Goal: Task Accomplishment & Management: Complete application form

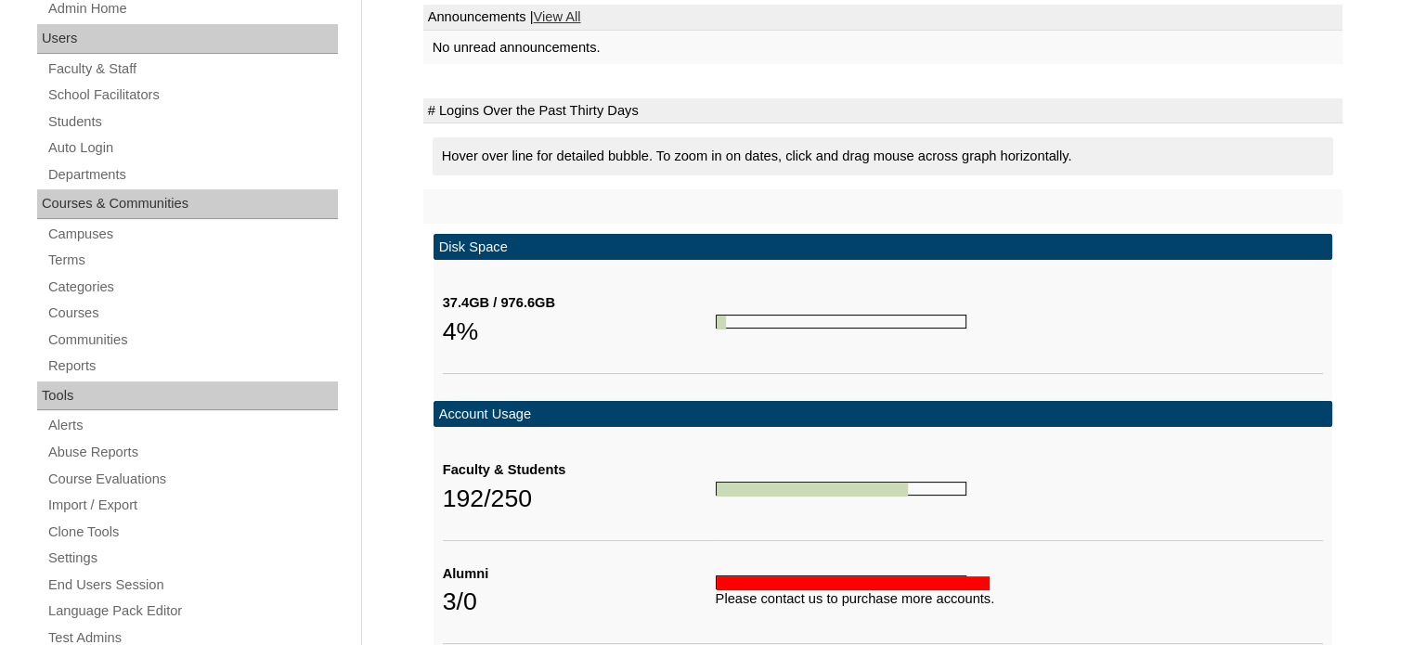
scroll to position [330, 0]
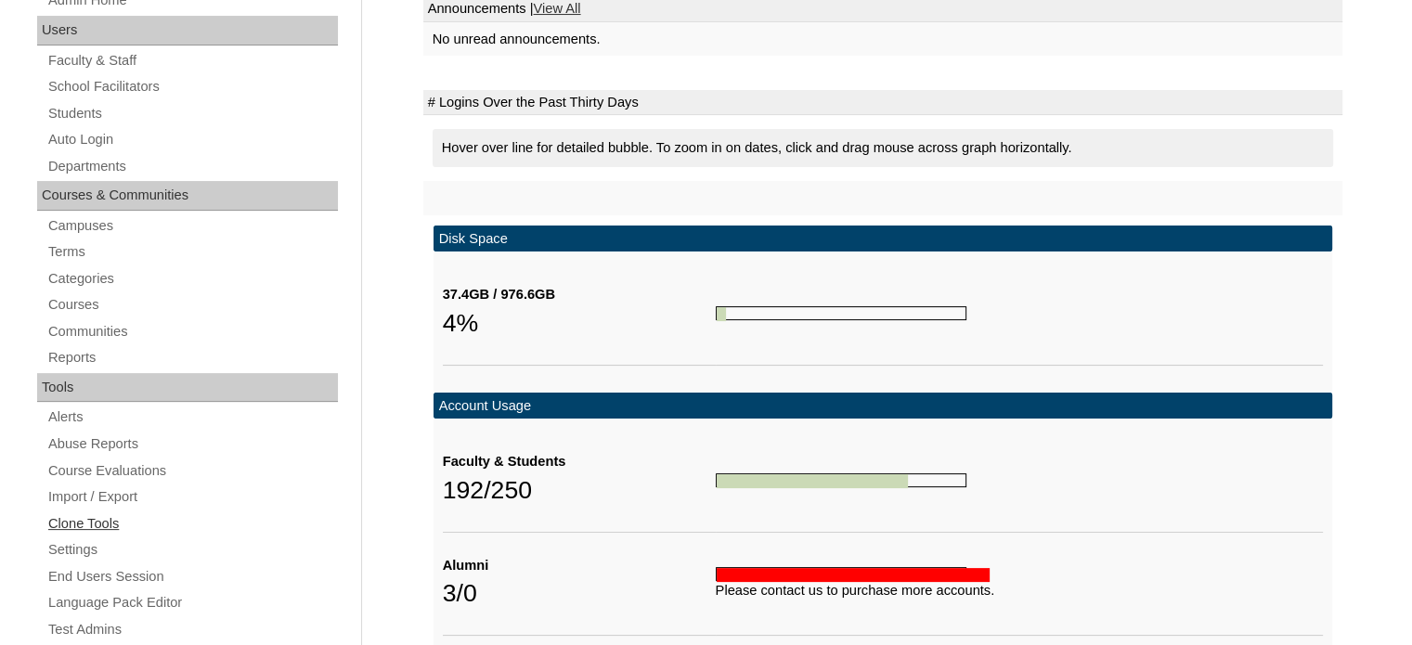
click at [103, 515] on link "Clone Tools" at bounding box center [191, 523] width 291 height 23
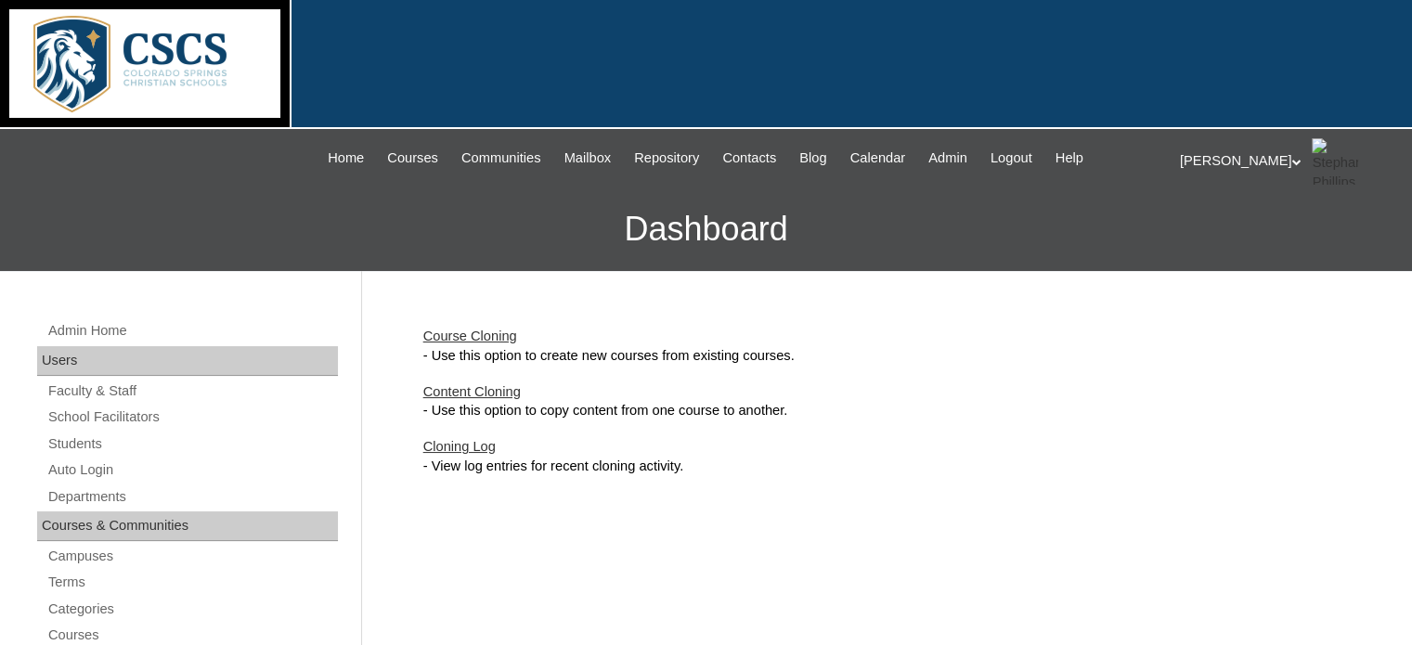
click at [505, 334] on link "Course Cloning" at bounding box center [470, 336] width 94 height 15
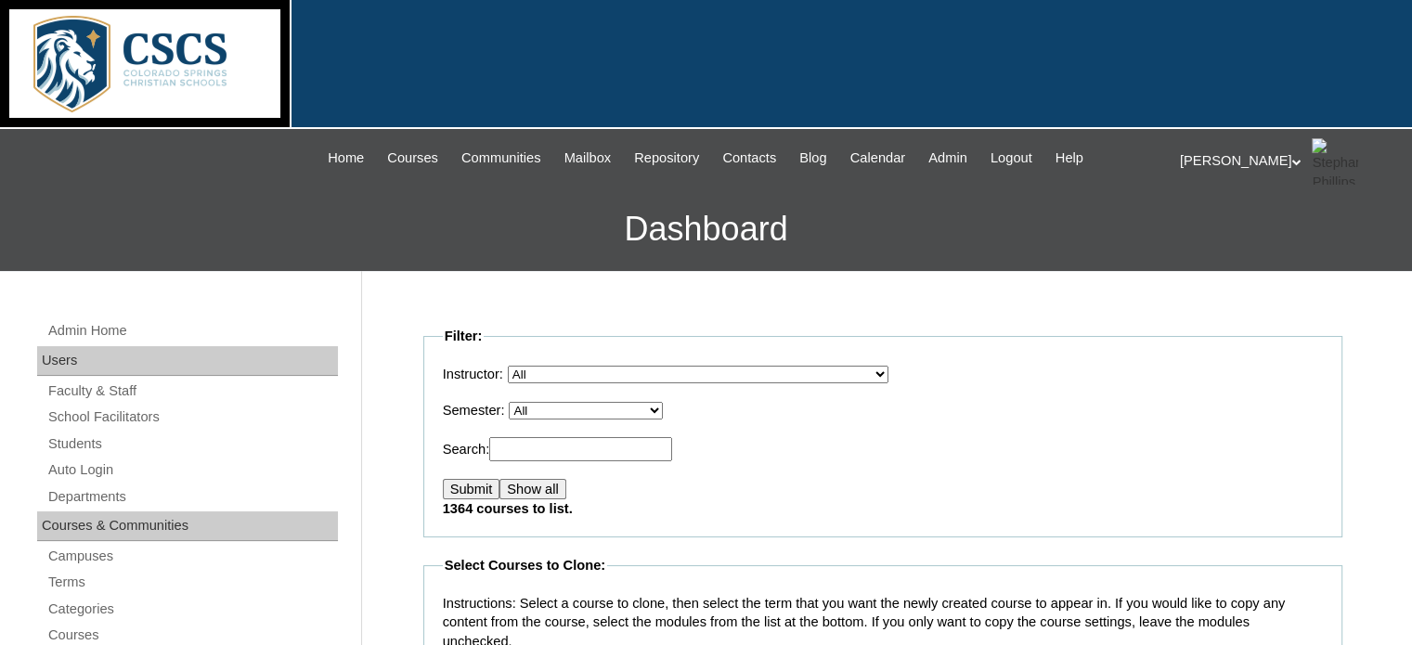
scroll to position [76, 0]
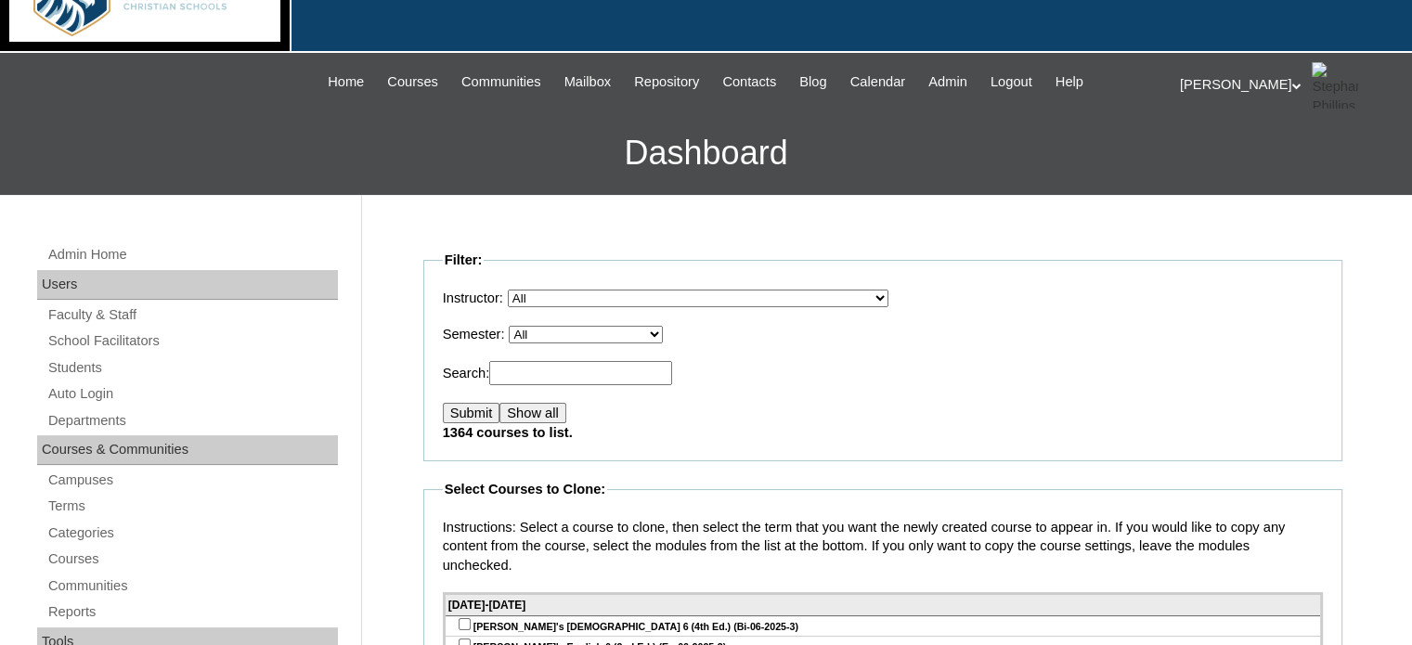
click at [662, 337] on select "All E360 Test Term Edvance360 Test Term 2019-2020 2020-2021 2021-2022 Summer 20…" at bounding box center [586, 335] width 154 height 18
select select "51"
click at [514, 326] on select "All E360 Test Term Edvance360 Test Term 2019-2020 2020-2021 2021-2022 Summer 20…" at bounding box center [586, 335] width 154 height 18
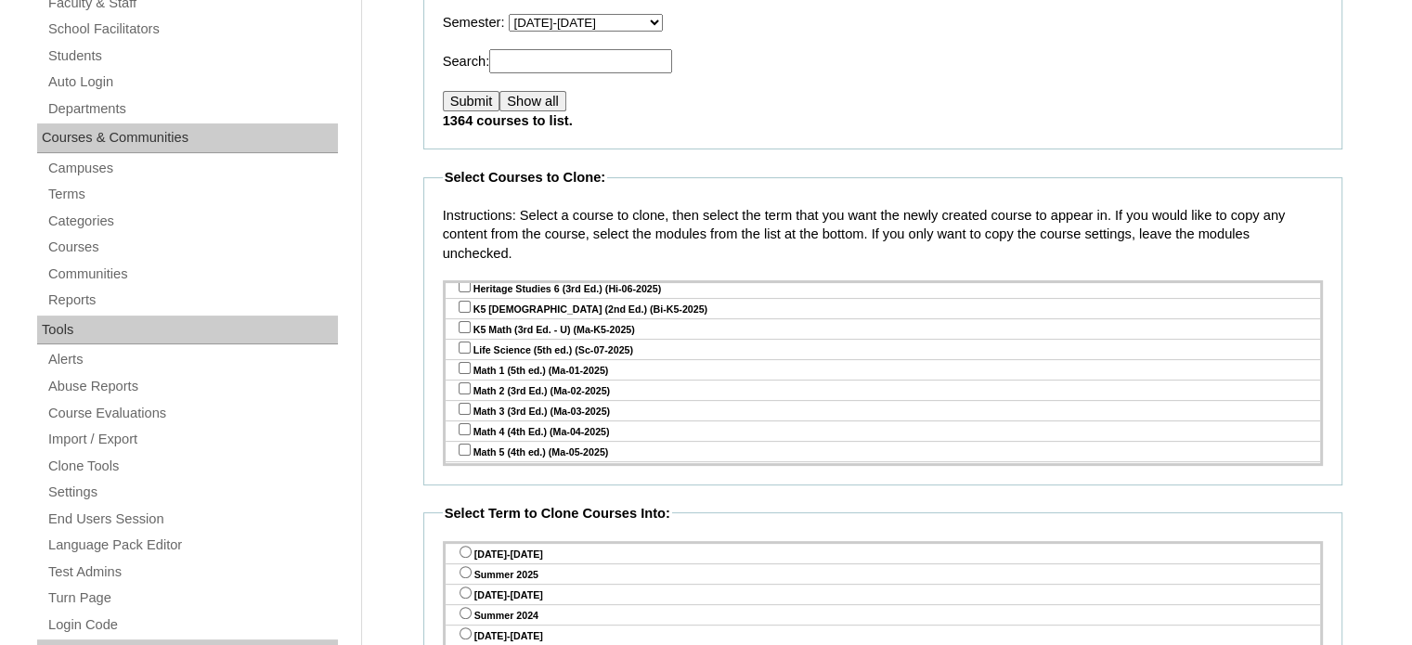
scroll to position [3360, 0]
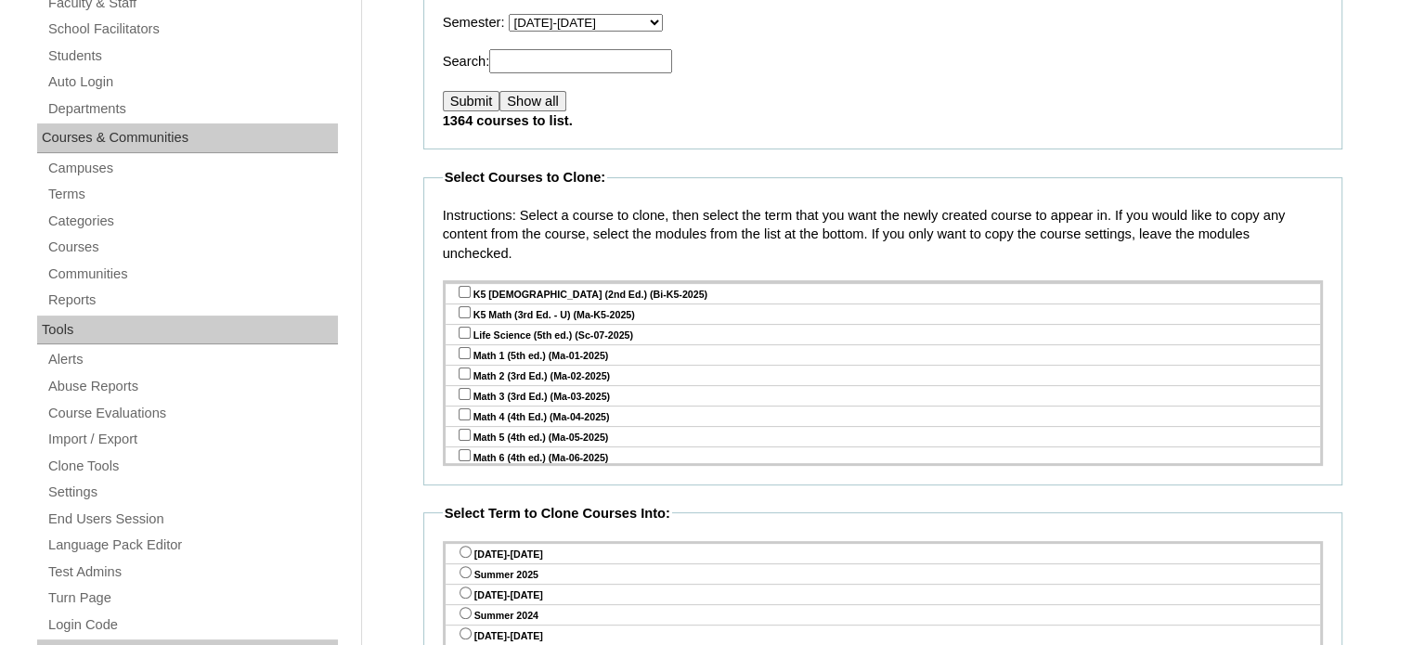
click at [459, 429] on input "checkbox" at bounding box center [465, 435] width 12 height 12
checkbox input "true"
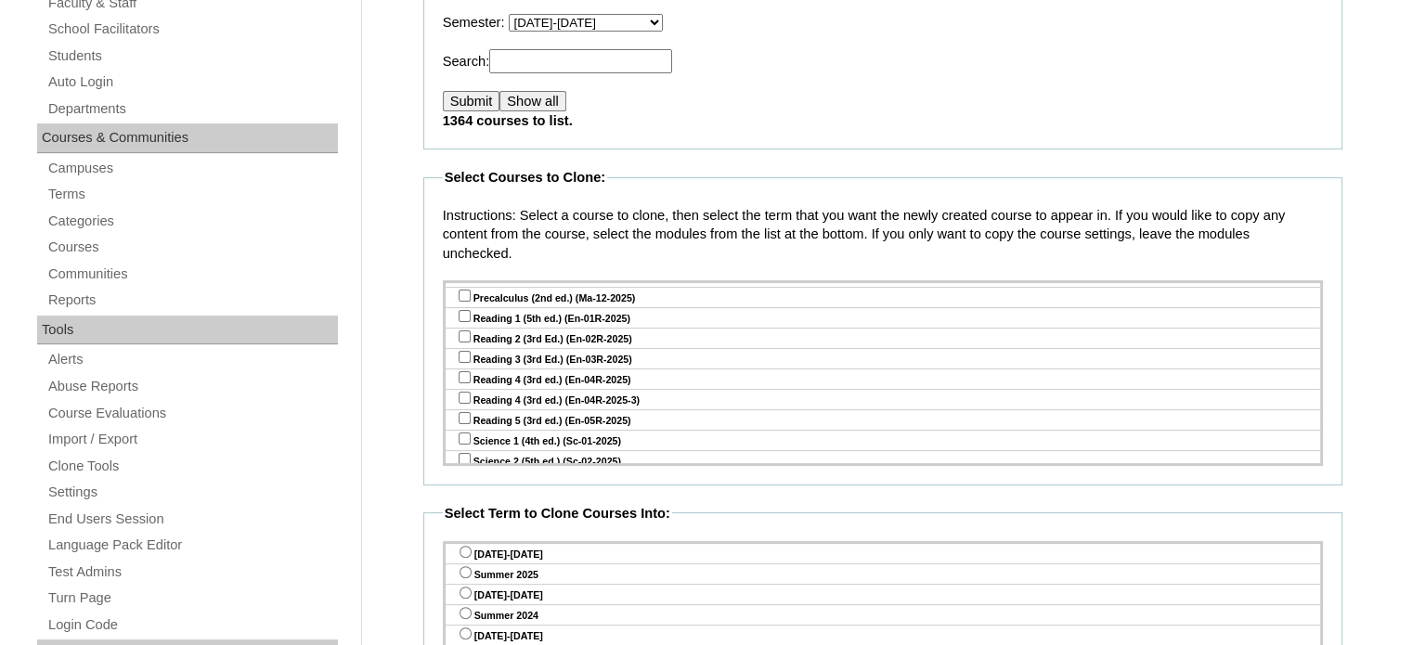
scroll to position [3649, 0]
click at [468, 548] on input "radio" at bounding box center [465, 552] width 12 height 12
radio input "true"
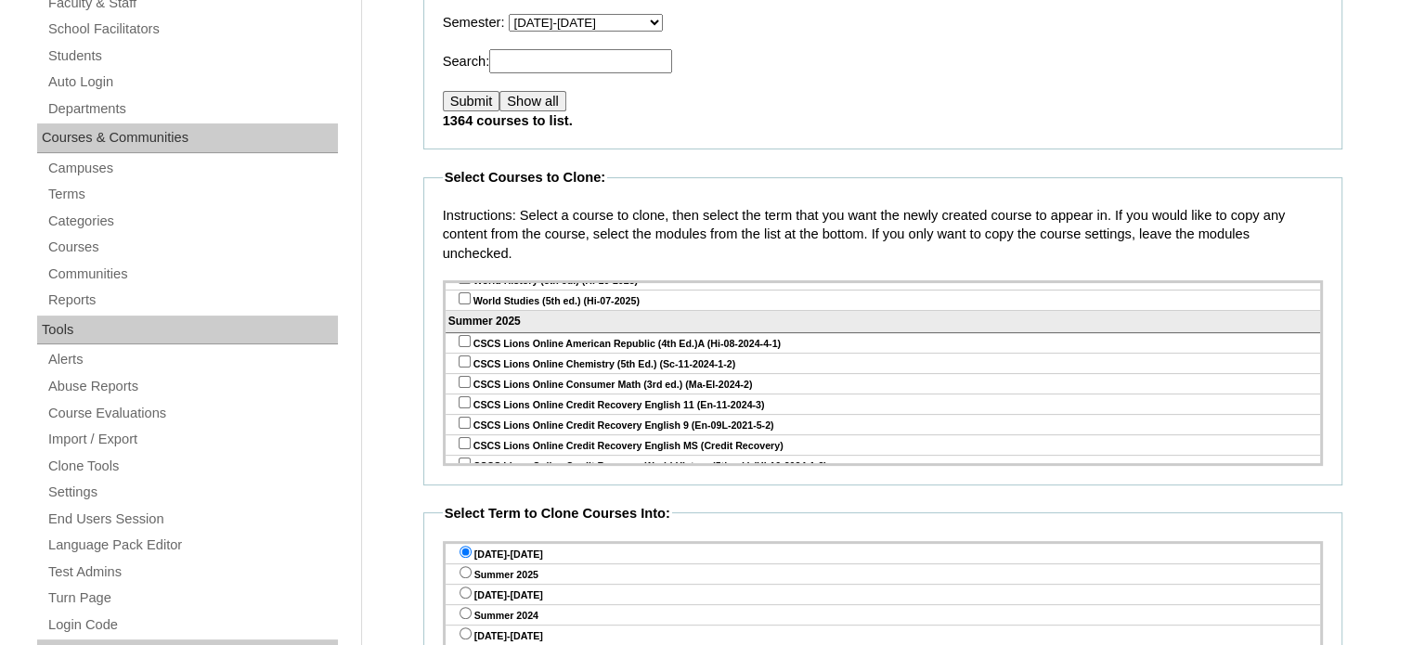
scroll to position [1077, 0]
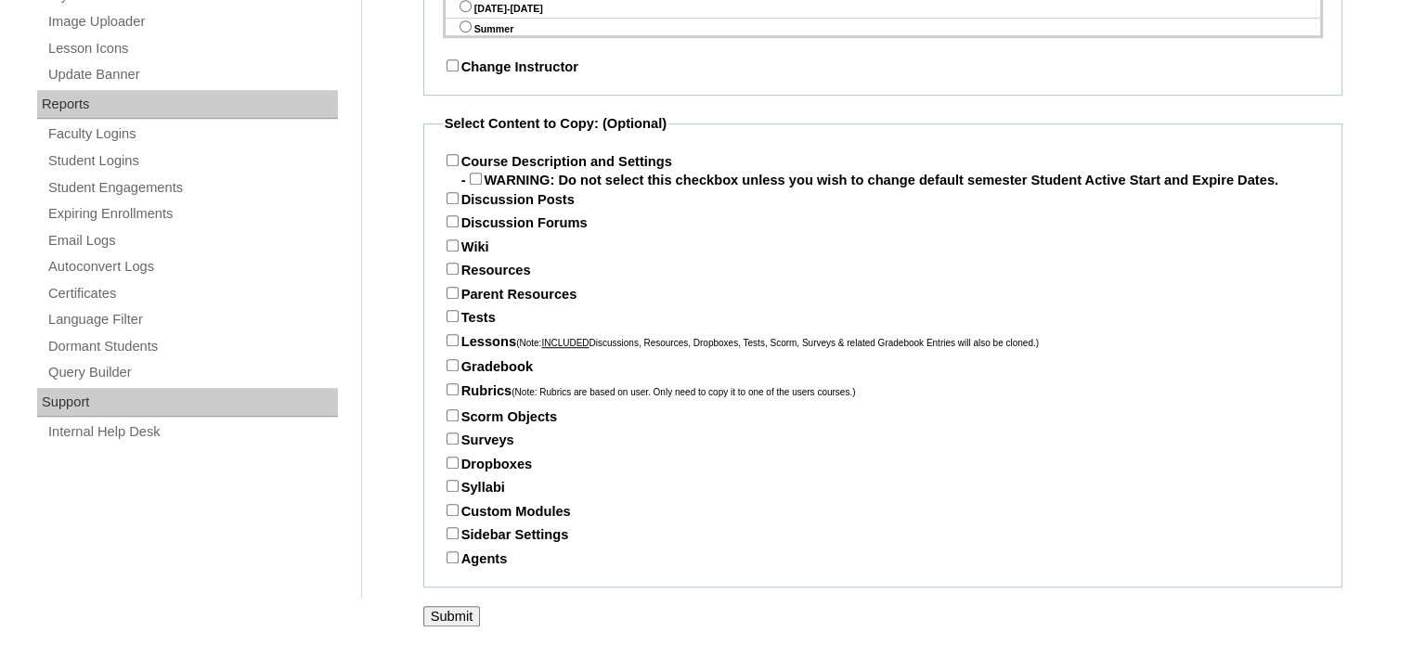
click at [454, 158] on input "Course Description and Settings" at bounding box center [452, 160] width 12 height 12
checkbox input "true"
click at [448, 266] on input "Resources" at bounding box center [452, 269] width 12 height 12
checkbox input "true"
click at [450, 296] on input "Parent Resources" at bounding box center [452, 293] width 12 height 12
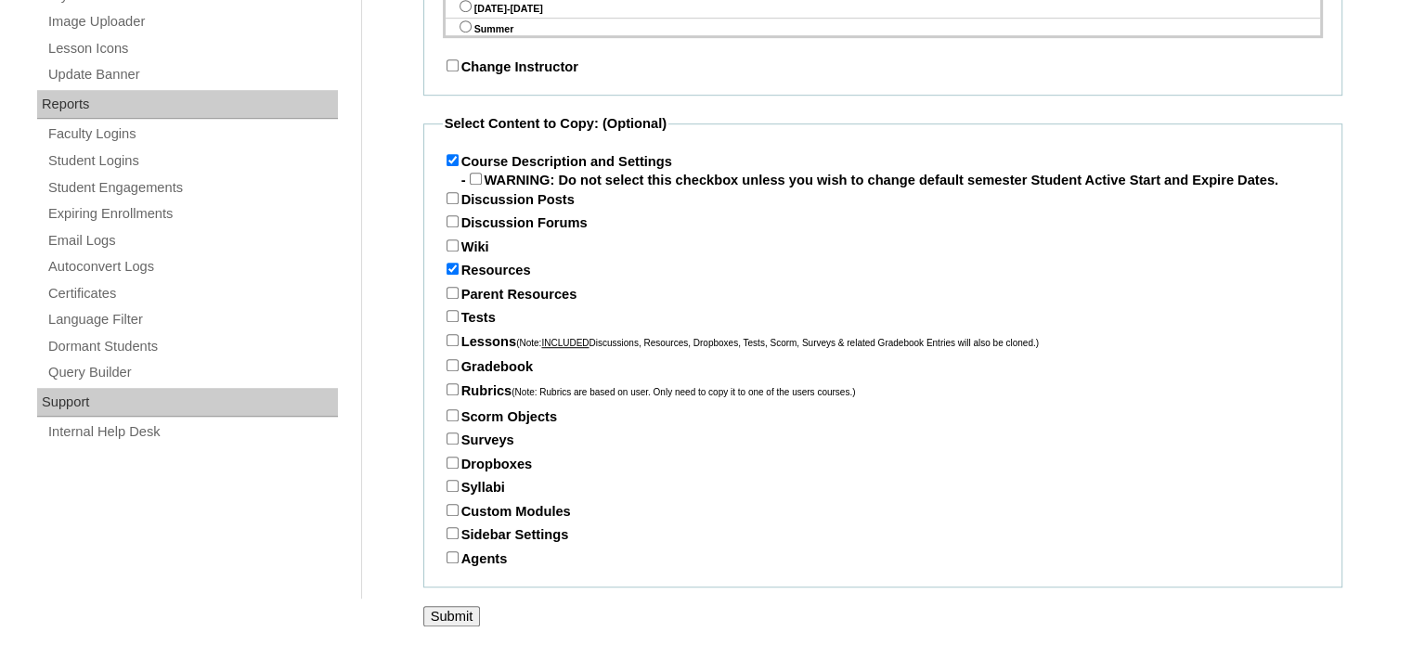
checkbox input "true"
click at [450, 317] on input "Tests" at bounding box center [452, 316] width 12 height 12
checkbox input "true"
click at [453, 334] on input "Lessons (Note: INCLUDED Discussions, Resources, Dropboxes, Tests, Scorm, Survey…" at bounding box center [452, 340] width 12 height 12
checkbox input "true"
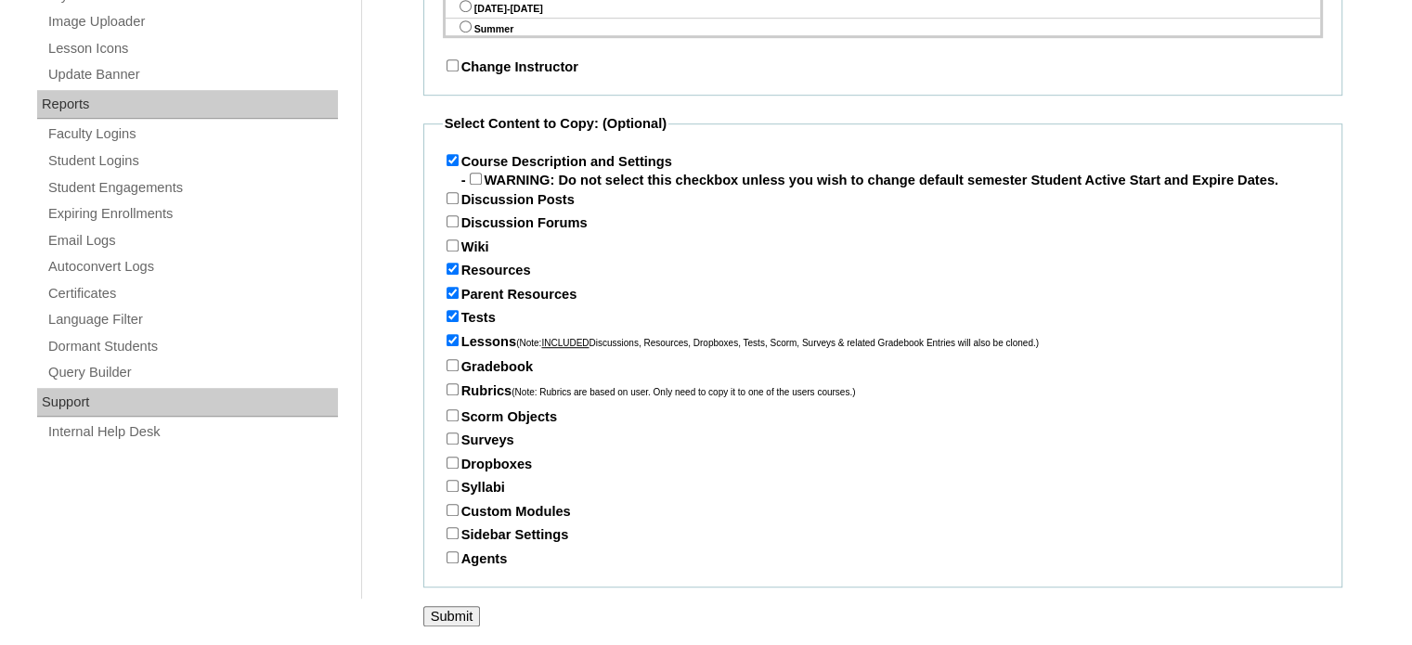
click at [450, 366] on input "Gradebook" at bounding box center [452, 365] width 12 height 12
checkbox input "true"
click at [447, 383] on input "Rubrics (Note: Rubrics are based on user. Only need to copy it to one of the us…" at bounding box center [452, 389] width 12 height 12
checkbox input "true"
click at [449, 482] on input "Syllabi" at bounding box center [452, 486] width 12 height 12
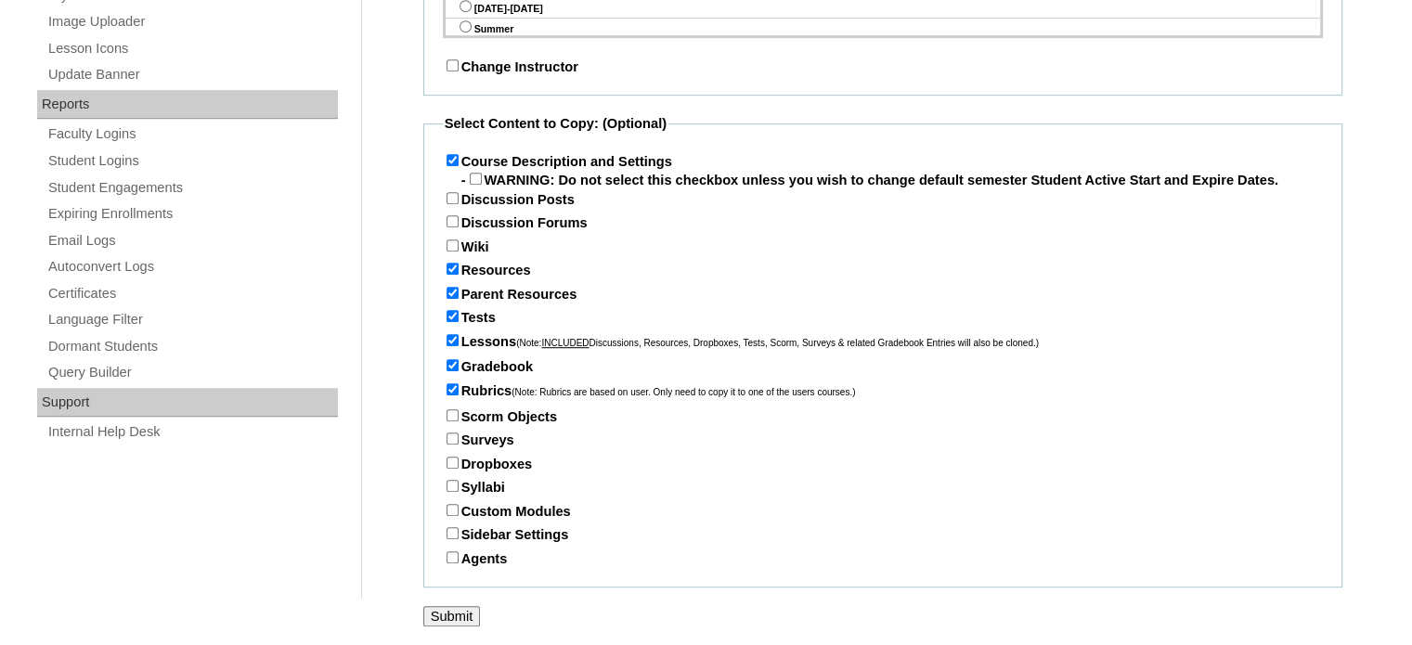
checkbox input "true"
click at [452, 530] on input "Sidebar Settings" at bounding box center [452, 533] width 12 height 12
checkbox input "true"
click at [451, 552] on input "Agents" at bounding box center [452, 557] width 12 height 12
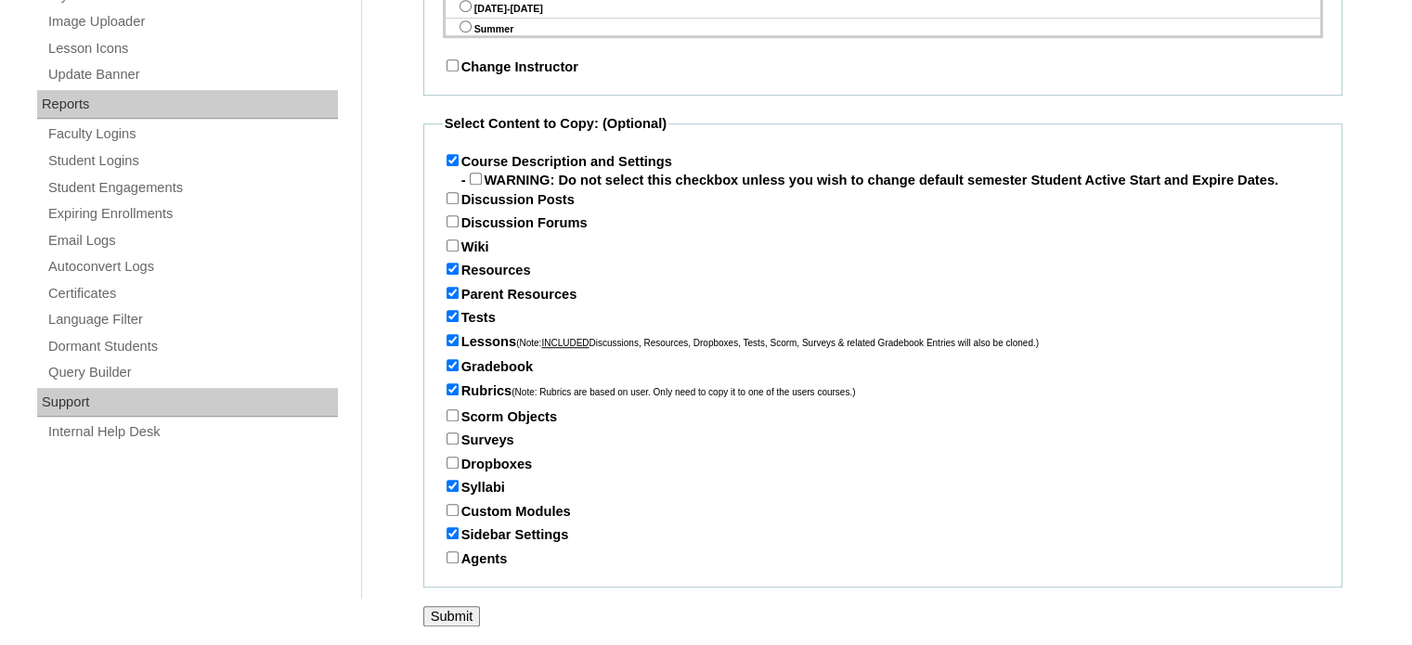
click at [456, 555] on input "Agents" at bounding box center [452, 557] width 12 height 12
checkbox input "true"
click at [442, 612] on input "Submit" at bounding box center [452, 616] width 58 height 20
click at [447, 616] on input "Submit" at bounding box center [452, 616] width 58 height 20
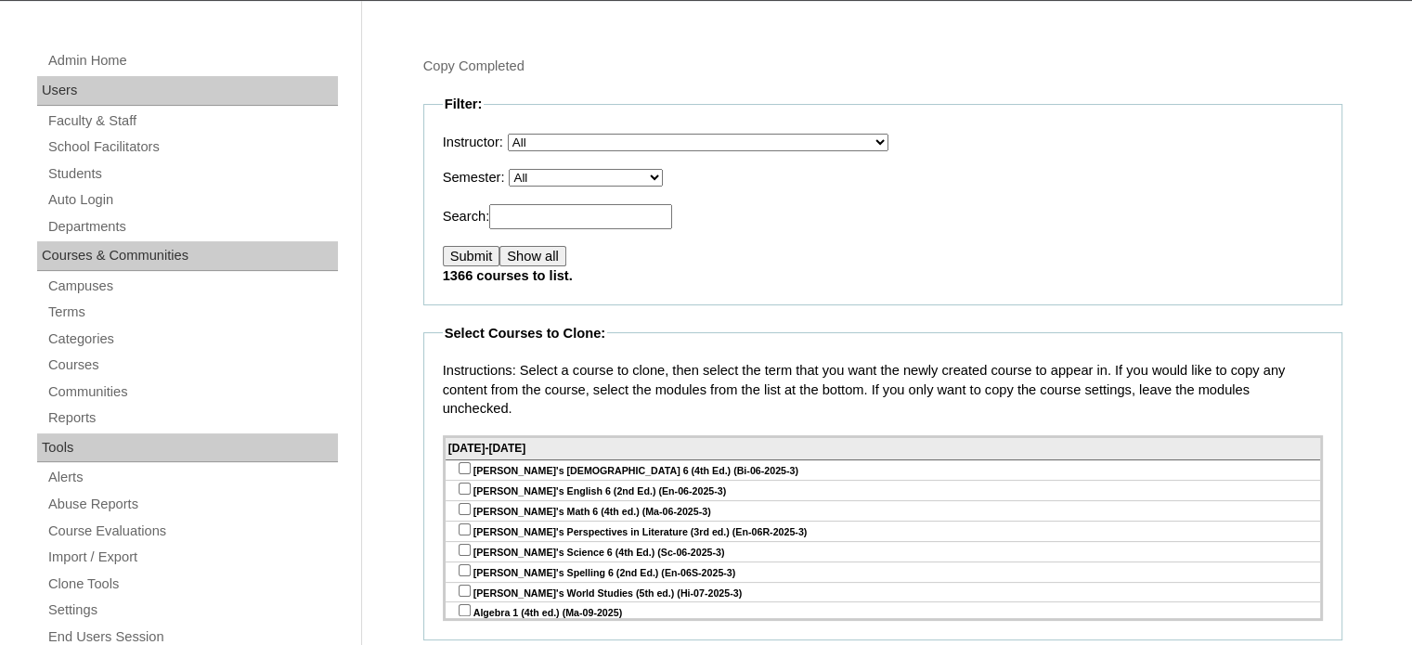
scroll to position [274, 0]
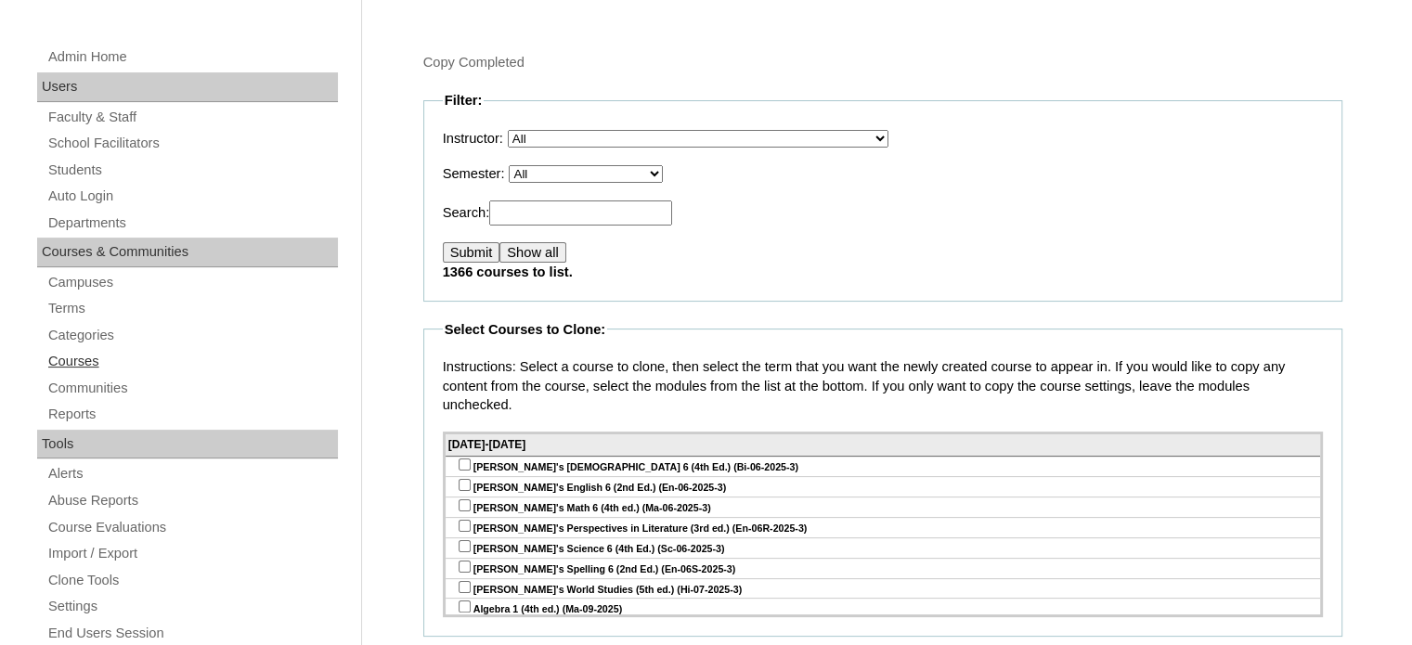
click at [67, 361] on link "Courses" at bounding box center [191, 361] width 291 height 23
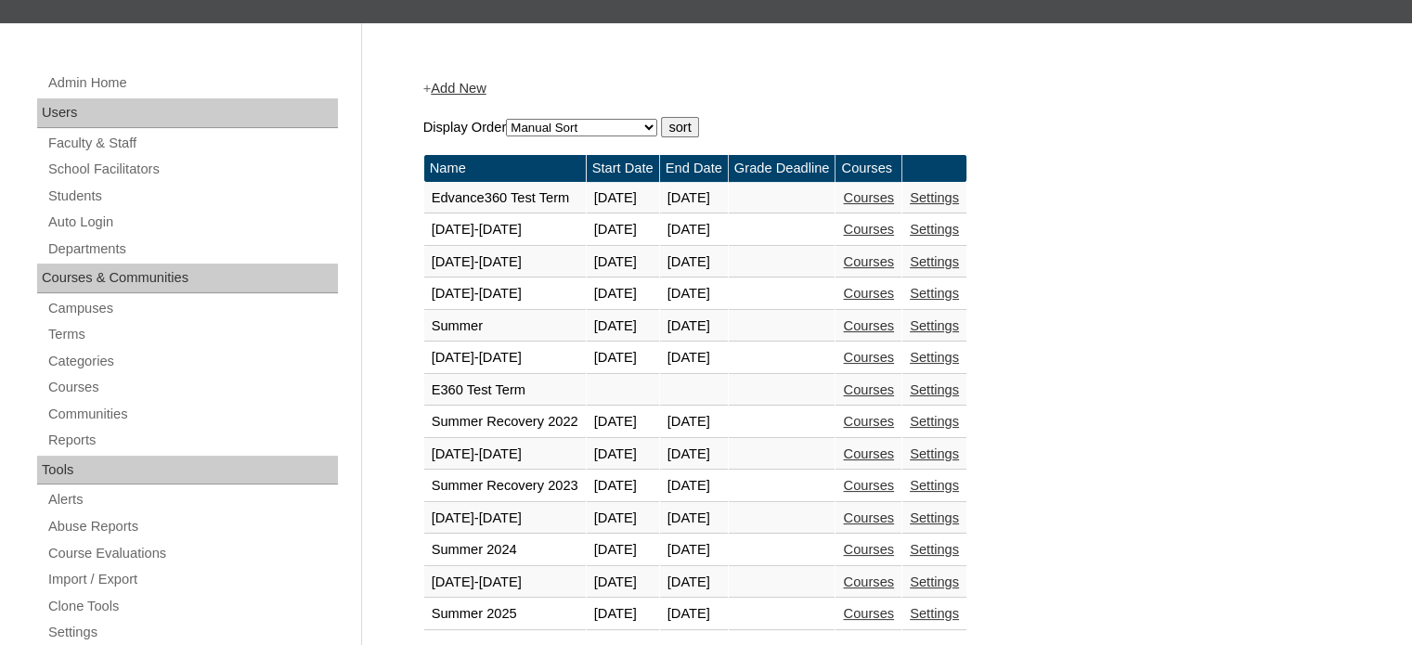
scroll to position [278, 0]
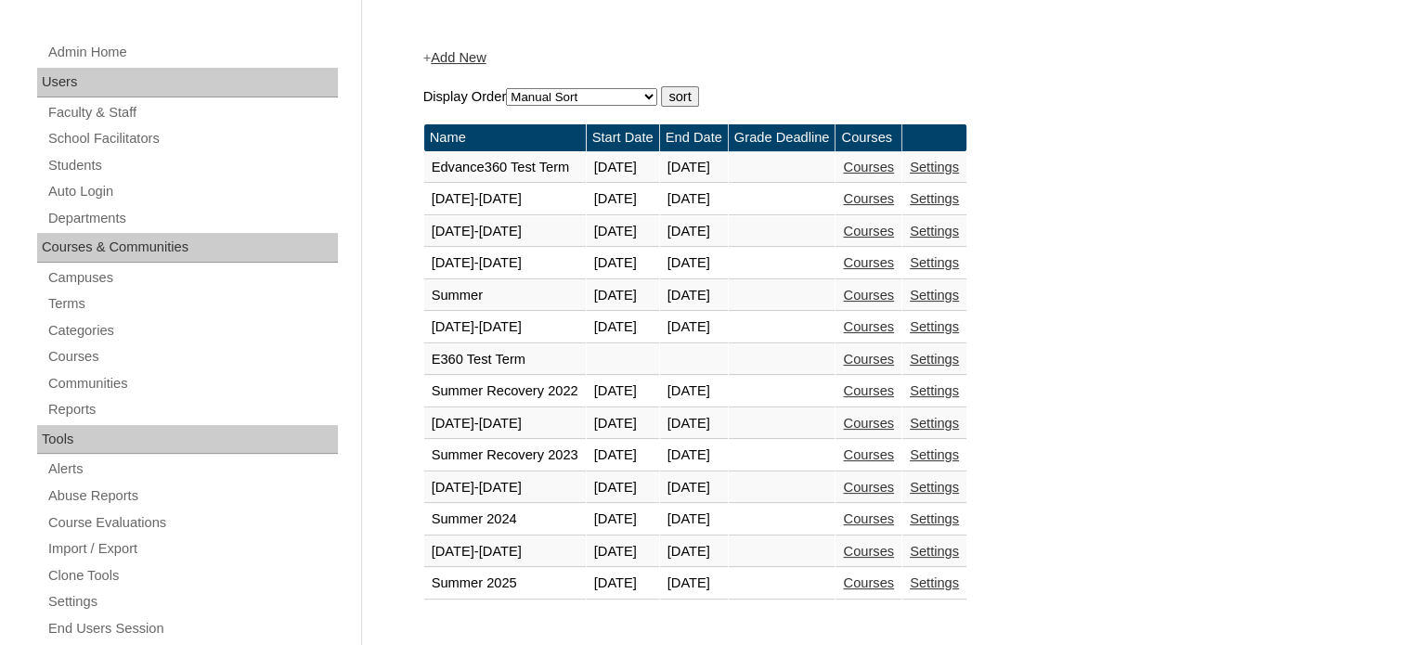
click at [894, 545] on link "Courses" at bounding box center [868, 551] width 51 height 15
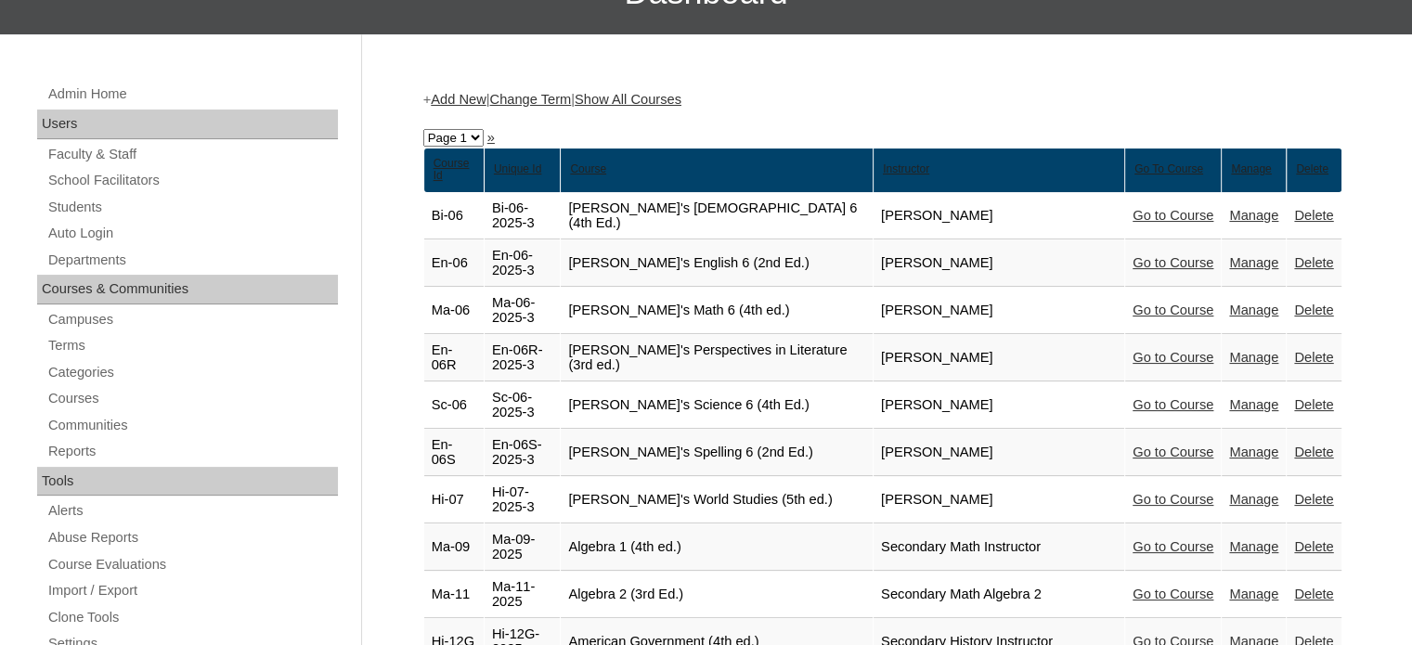
scroll to position [238, 0]
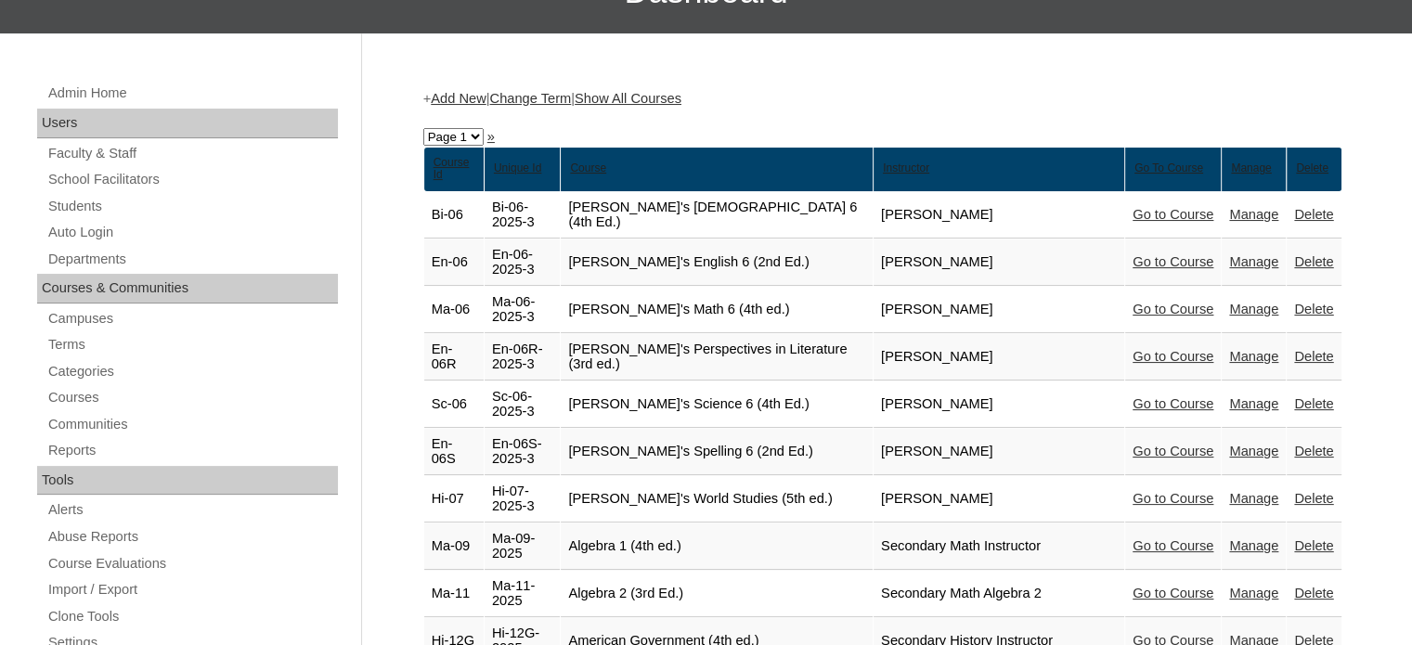
click at [681, 97] on link "Show All Courses" at bounding box center [628, 98] width 107 height 15
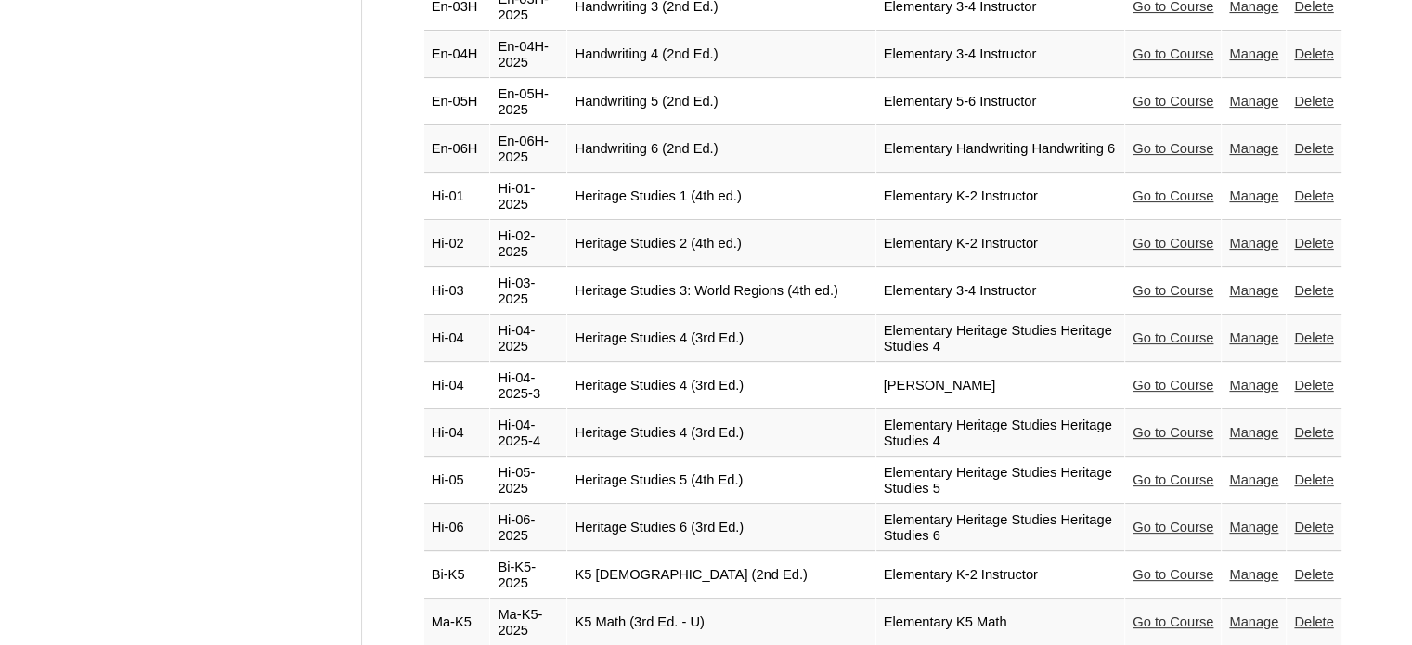
scroll to position [7621, 0]
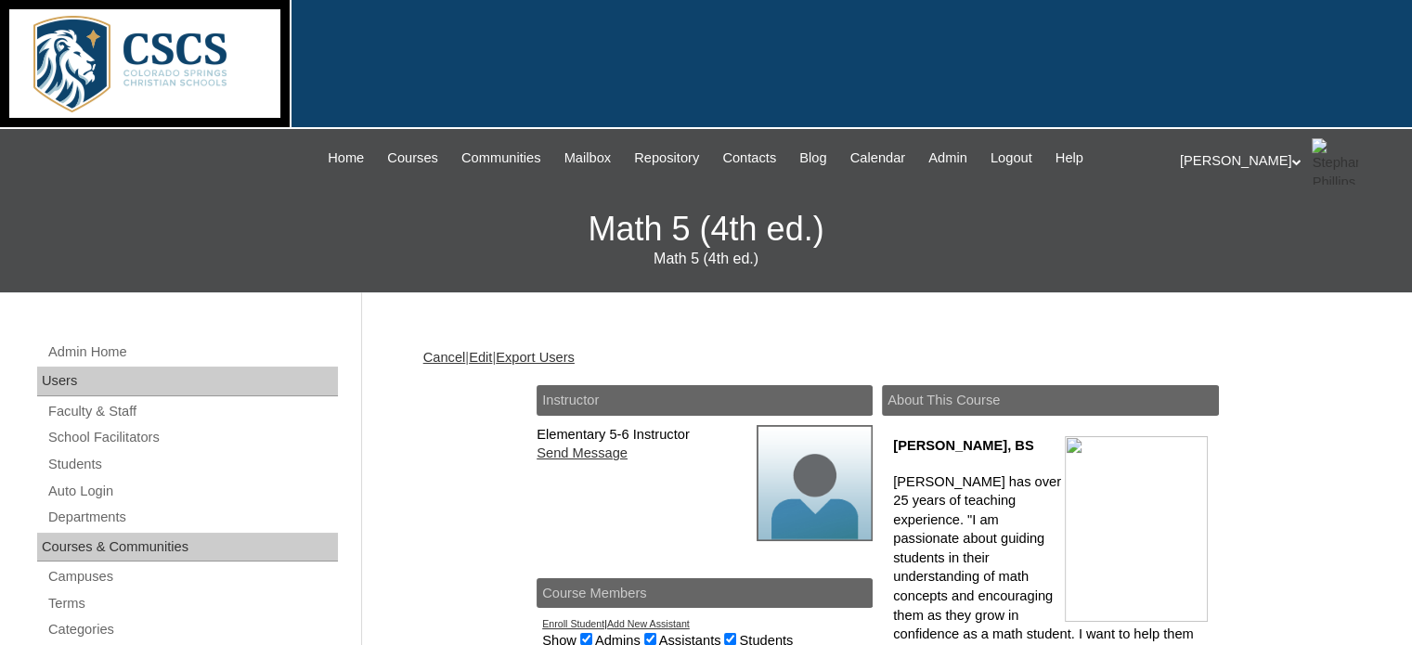
click at [492, 356] on link "Edit" at bounding box center [480, 357] width 23 height 15
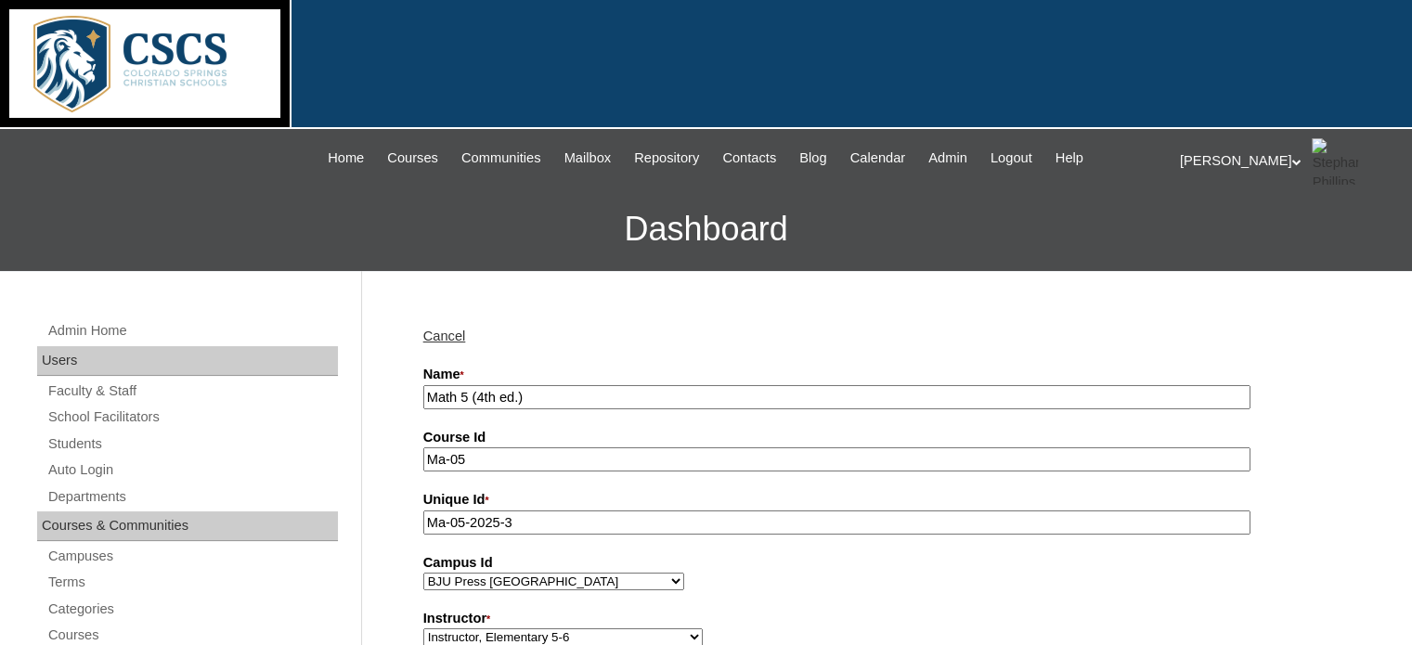
click at [427, 394] on input "Math 5 (4th ed.)" at bounding box center [836, 397] width 827 height 25
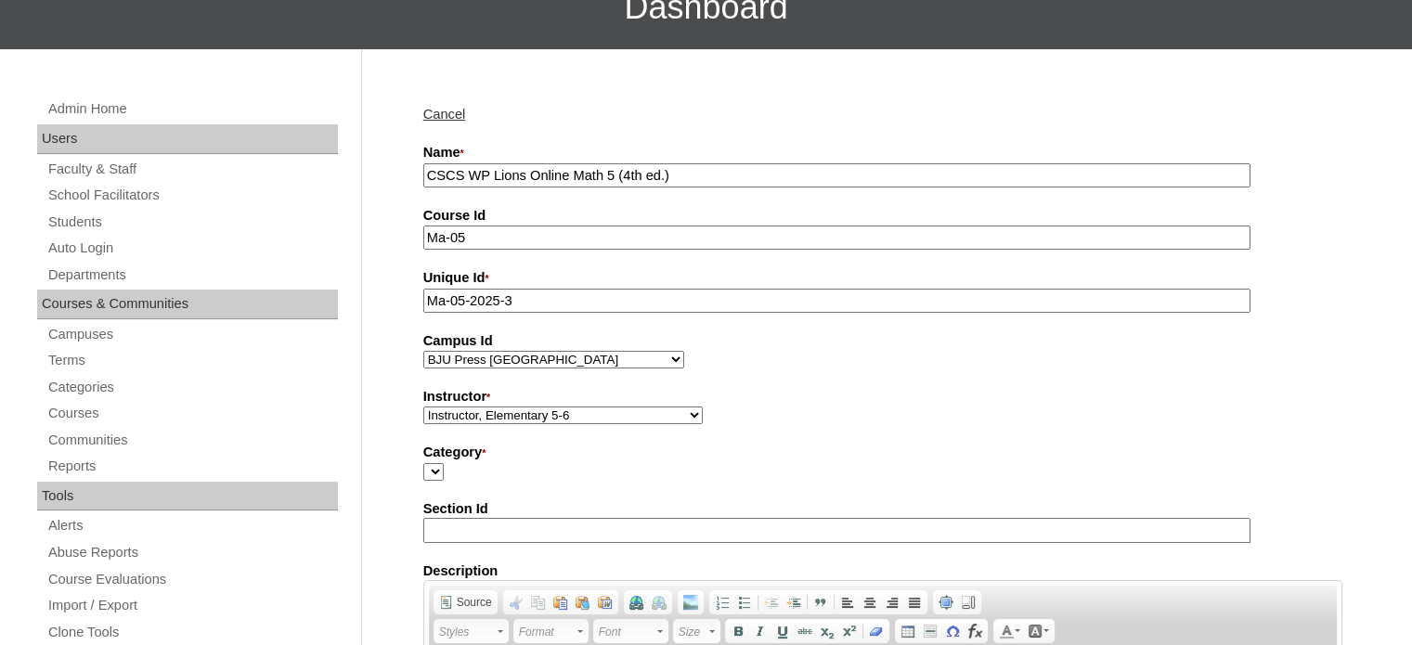
scroll to position [229, 0]
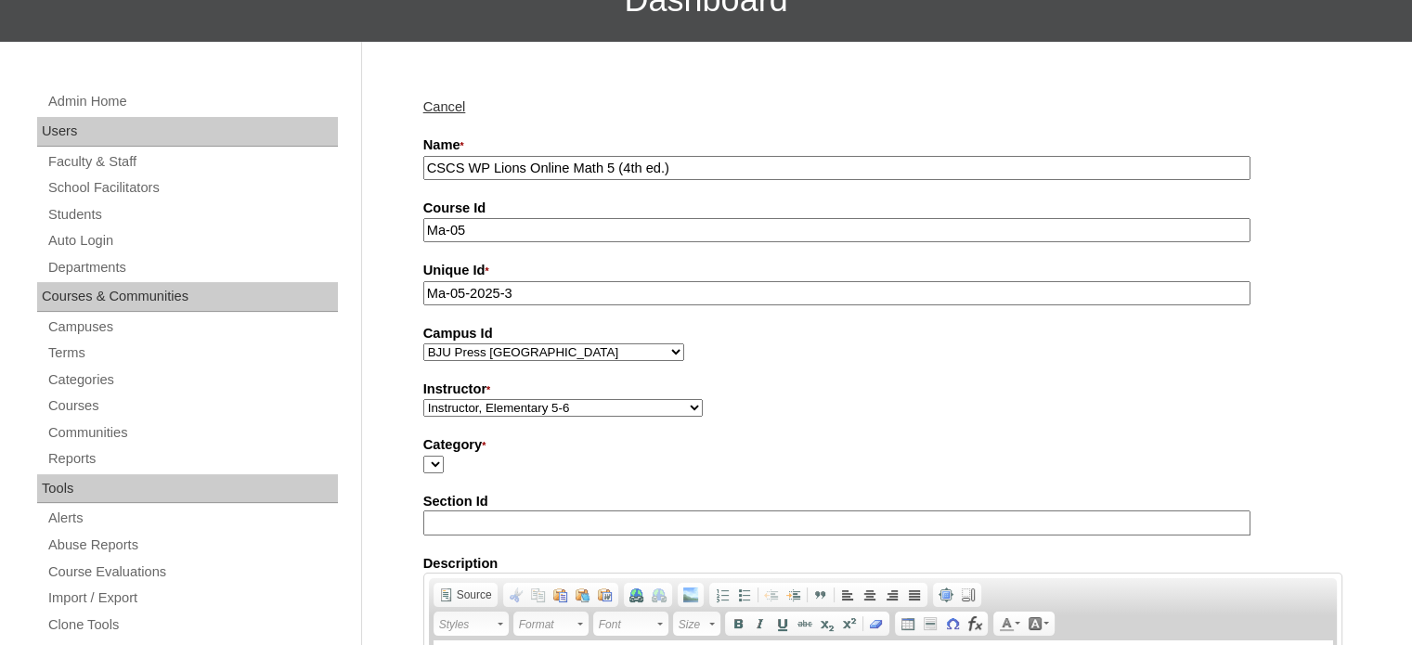
type input "CSCS WP Lions Online Math 5 (4th ed.)"
click at [513, 399] on select "[PERSON_NAME], E360 Admin, Limelight [PERSON_NAME], [PERSON_NAME], [PERSON_NAME…" at bounding box center [562, 408] width 279 height 18
select select "59791"
click at [423, 399] on select "[PERSON_NAME], E360 Admin, Limelight [PERSON_NAME], [PERSON_NAME], [PERSON_NAME…" at bounding box center [562, 408] width 279 height 18
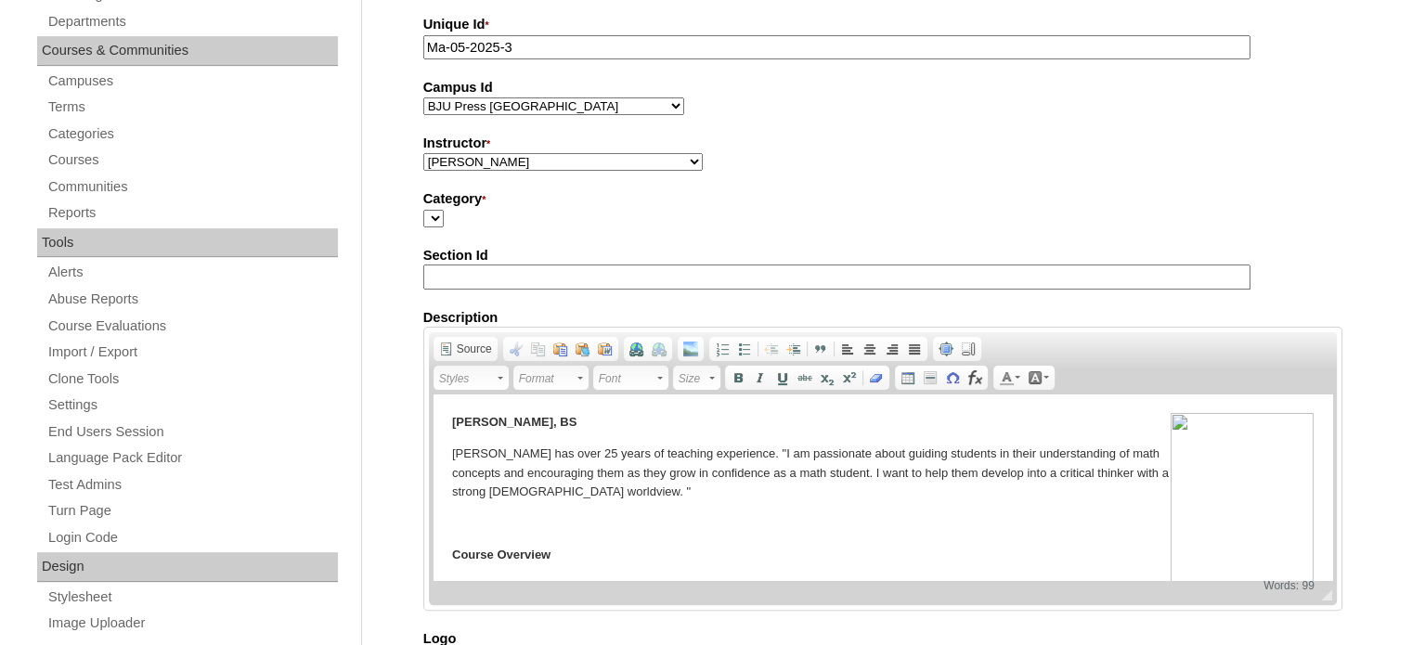
scroll to position [482, 0]
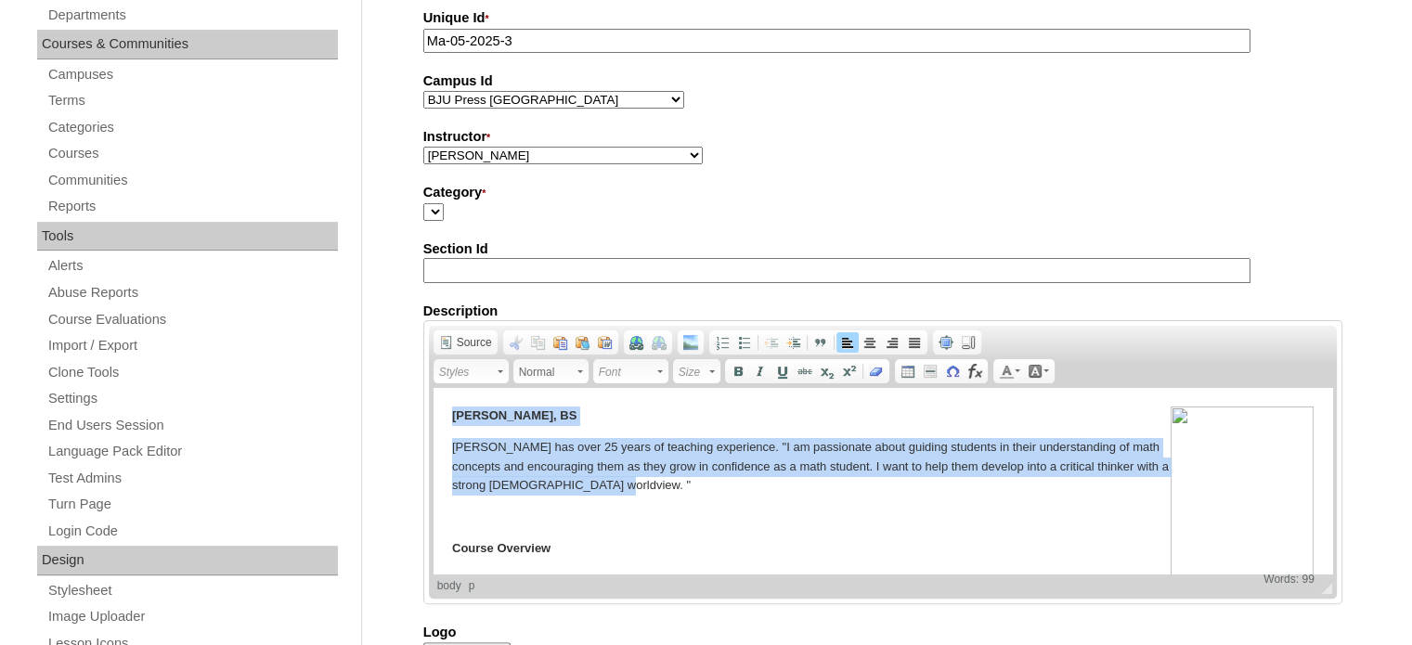
drag, startPoint x: 632, startPoint y: 478, endPoint x: 440, endPoint y: 420, distance: 200.8
click at [440, 420] on html "Mrs. Joanna Brennan, BS Mrs. Brennan has over 25 years of teaching experience. …" at bounding box center [882, 517] width 899 height 259
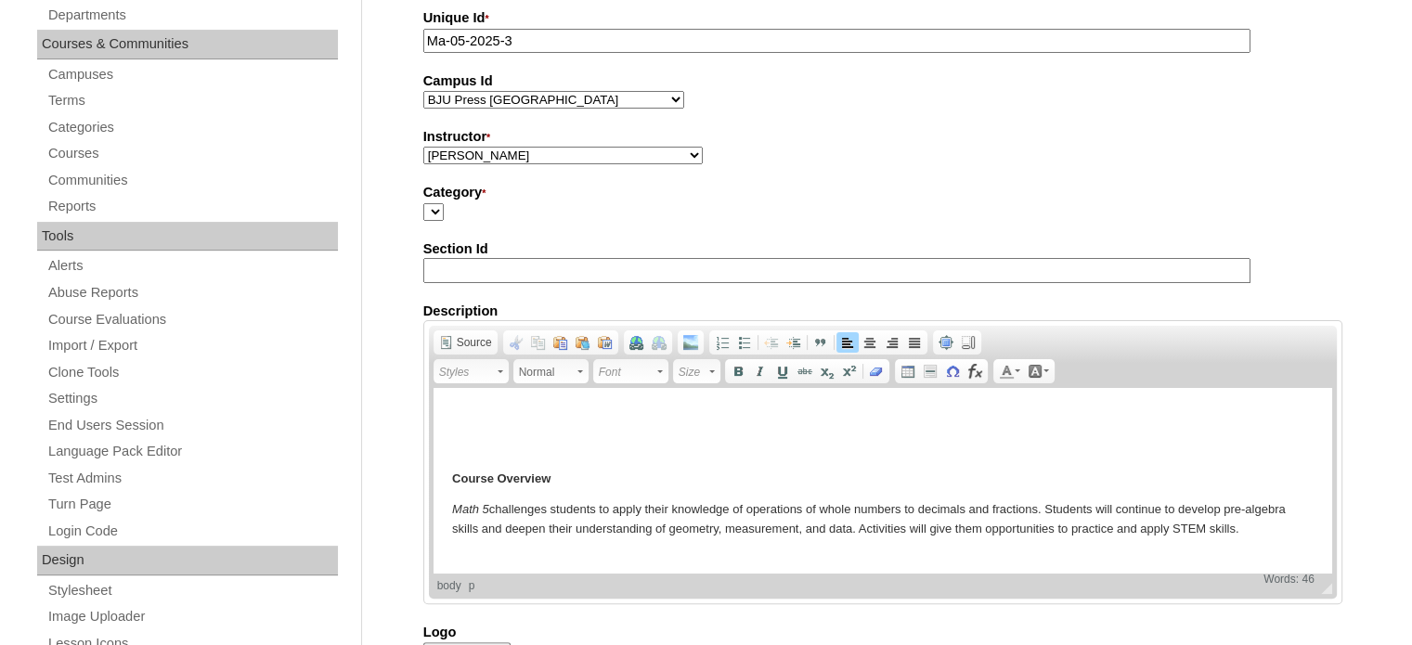
click at [444, 474] on html "Course Overview Math 5 challenges students to apply their knowledge of operatio…" at bounding box center [882, 473] width 899 height 170
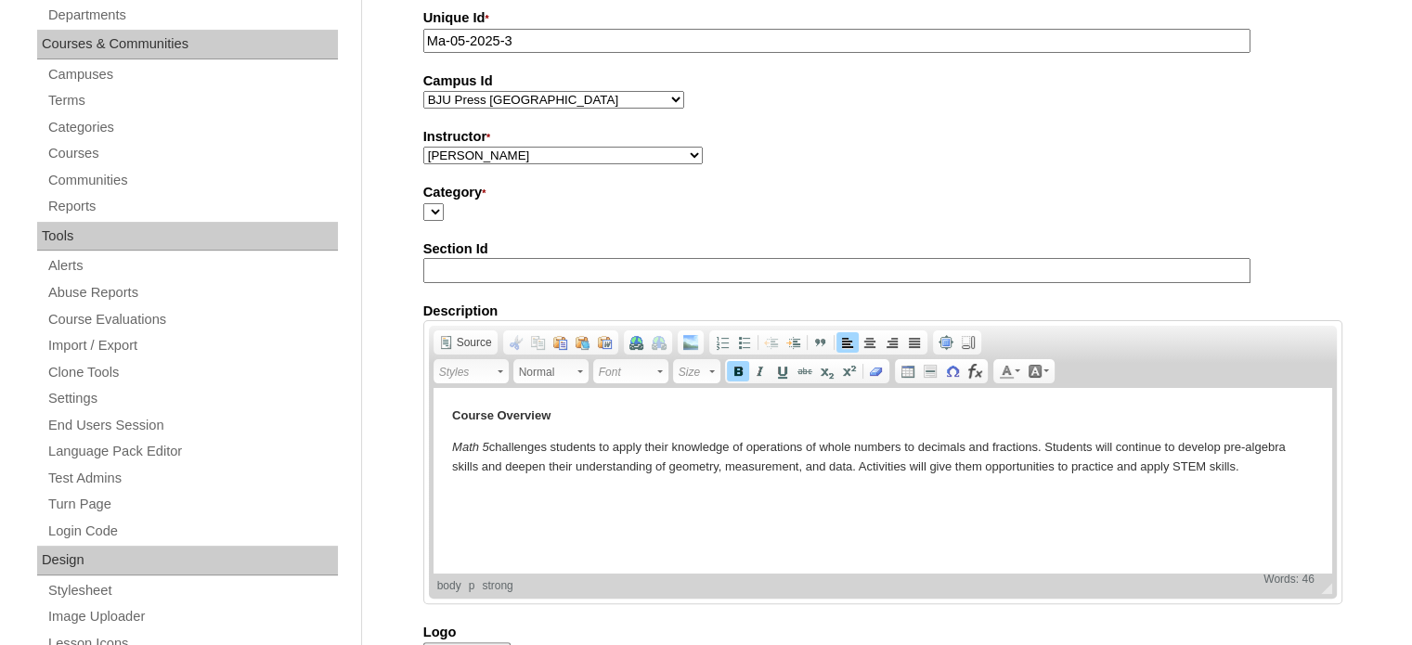
click at [410, 448] on div "Admin Home Users Faculty & Staff School Facilitators Students Auto Login Depart…" at bounding box center [706, 572] width 1412 height 1567
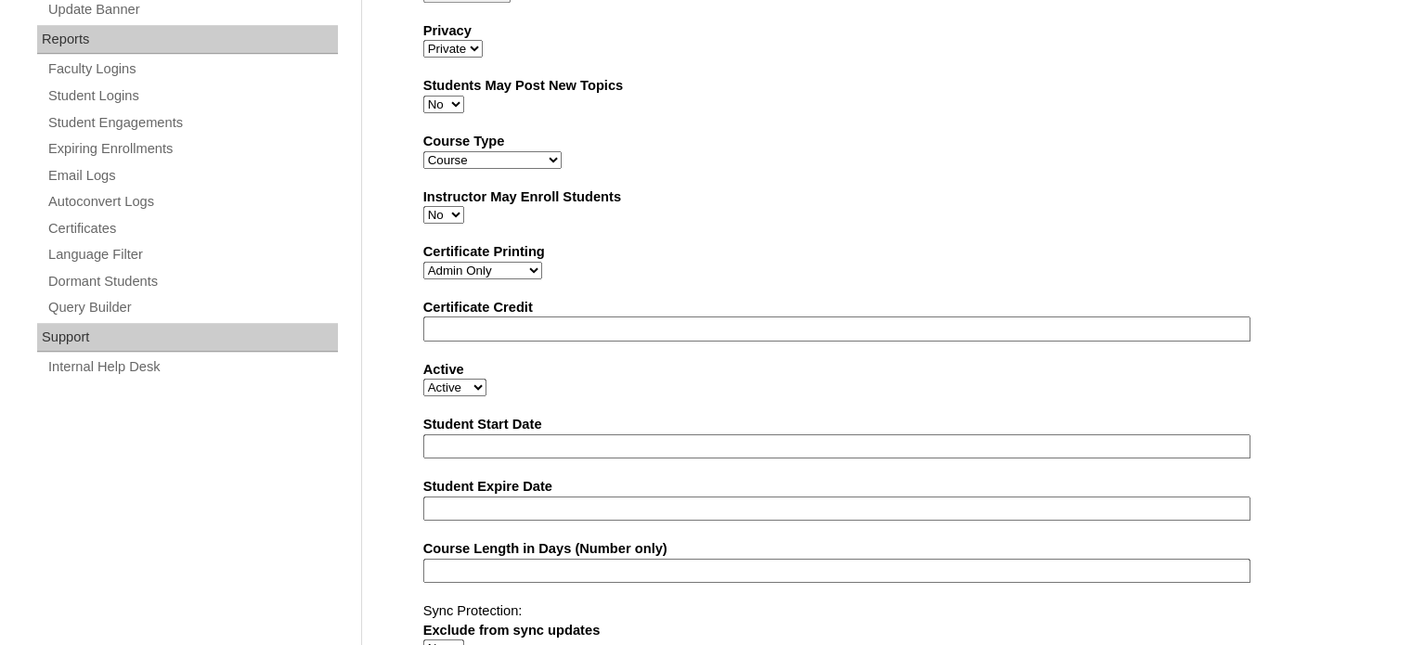
scroll to position [1203, 0]
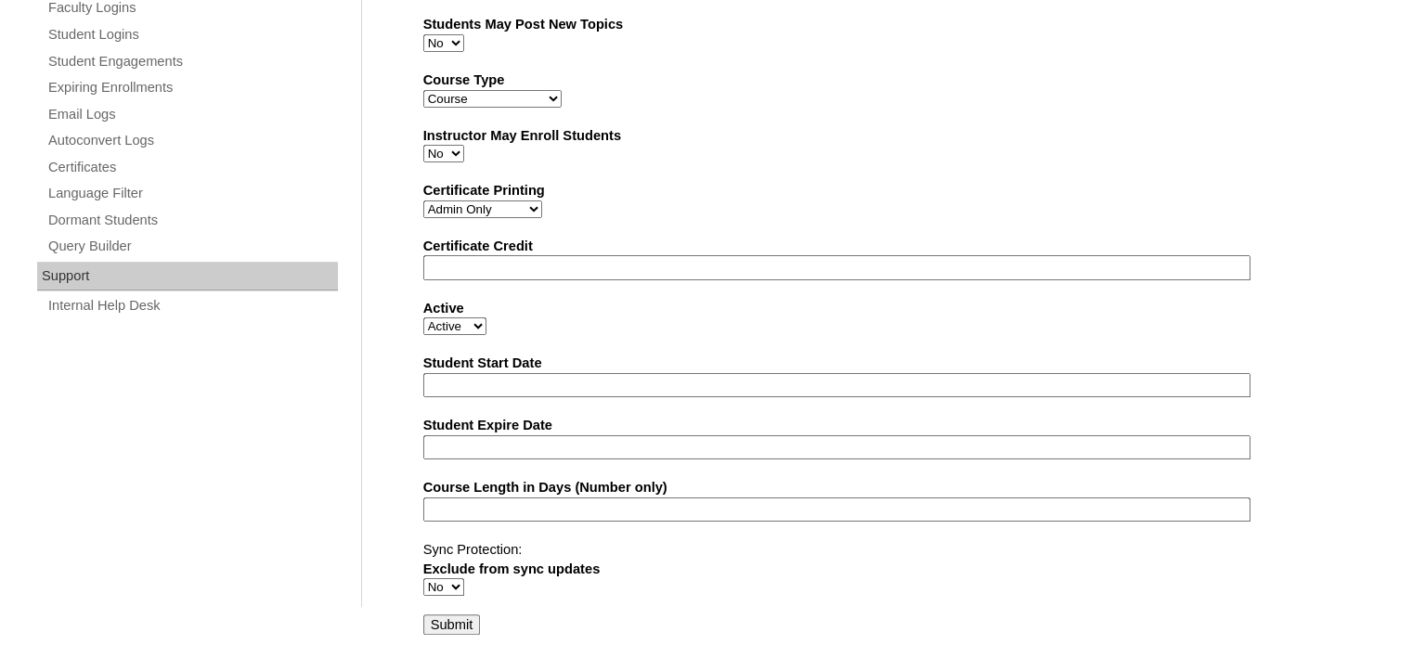
click at [451, 616] on input "Submit" at bounding box center [452, 624] width 58 height 20
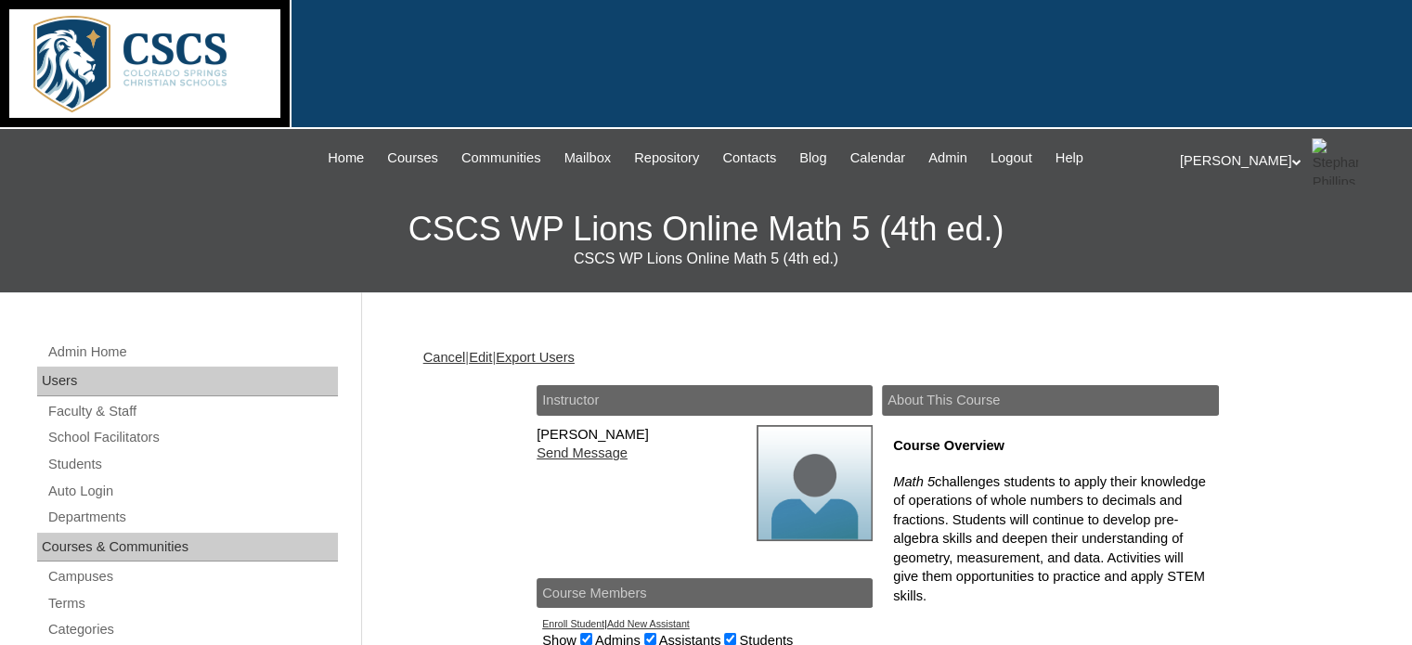
scroll to position [45, 0]
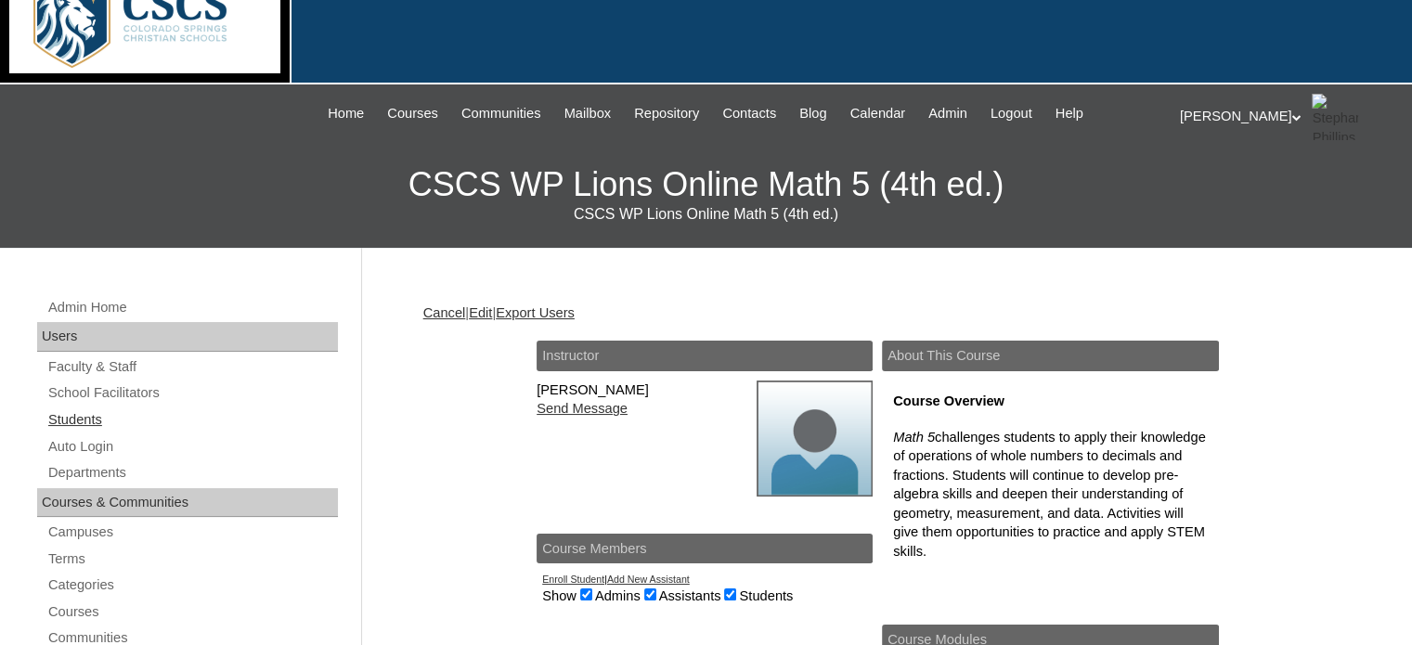
click at [65, 419] on link "Students" at bounding box center [191, 419] width 291 height 23
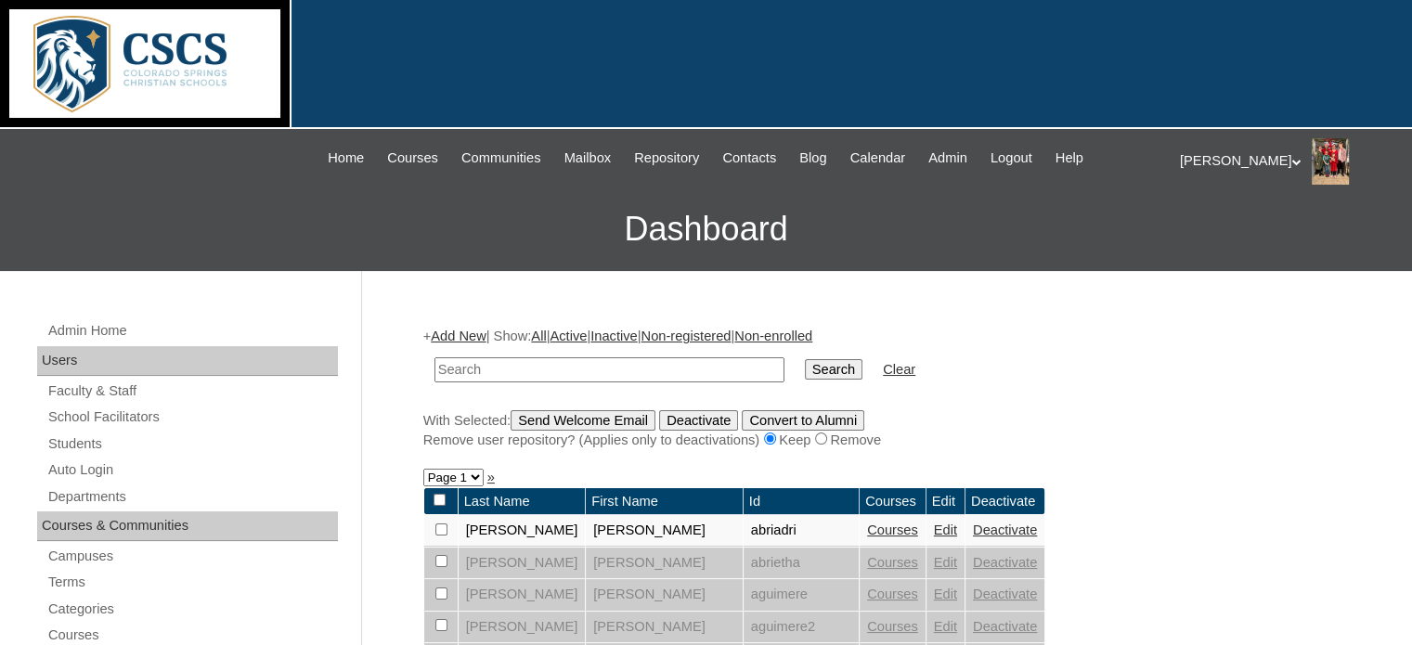
click at [469, 337] on link "Add New" at bounding box center [458, 336] width 55 height 15
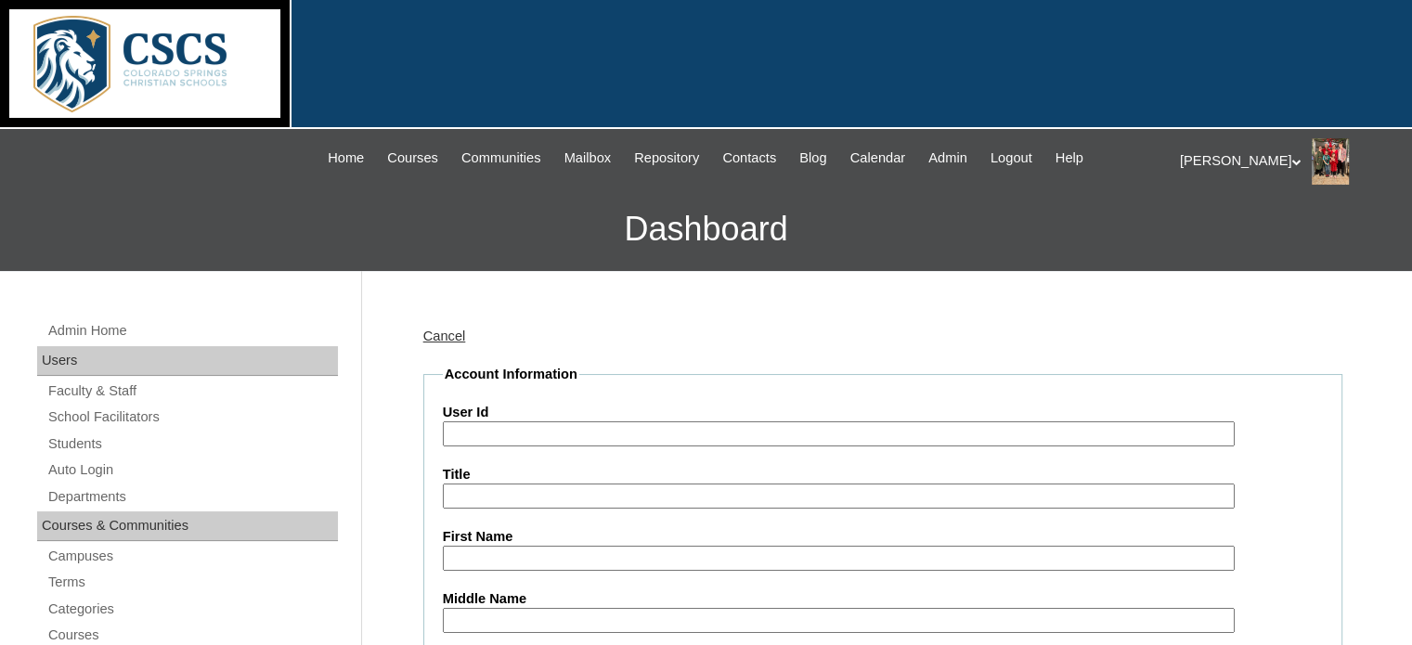
click at [542, 422] on input "User Id" at bounding box center [839, 433] width 792 height 25
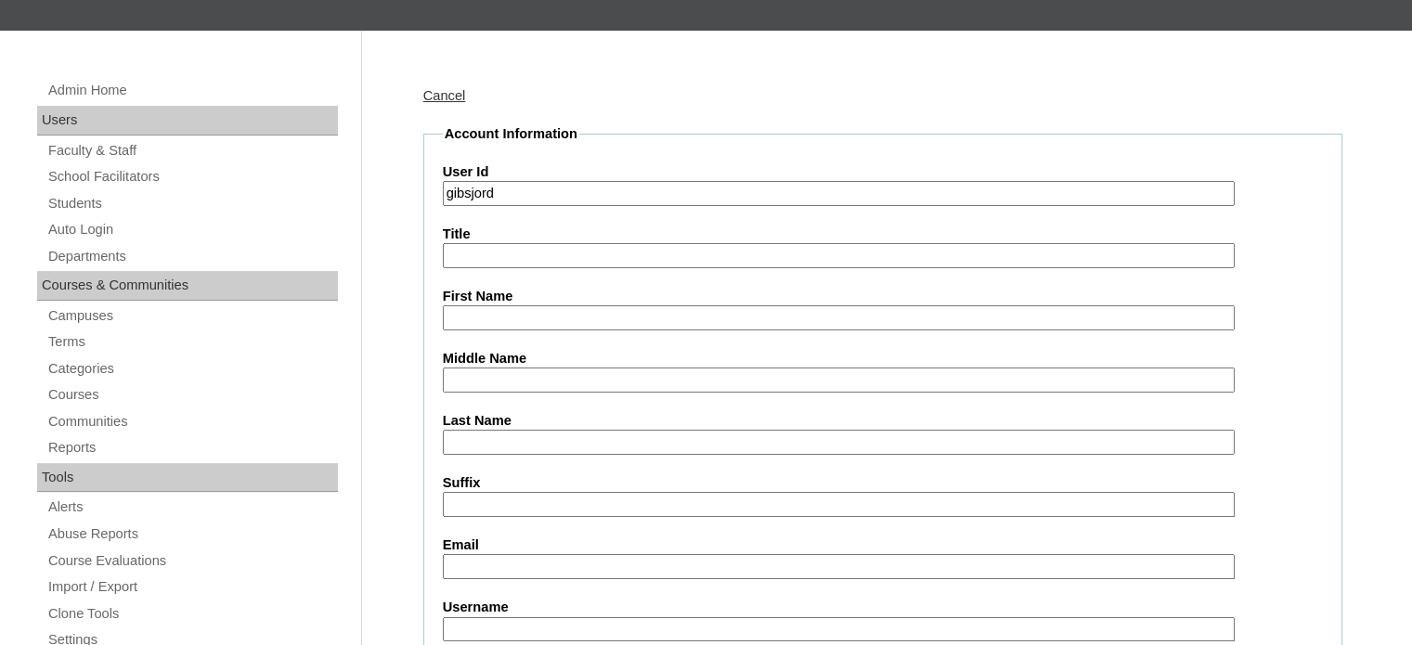
scroll to position [239, 0]
type input "gibsjord"
click at [516, 317] on input "First Name" at bounding box center [839, 318] width 792 height 25
type input "Jordyn"
click at [494, 446] on input "Last Name" at bounding box center [839, 443] width 792 height 25
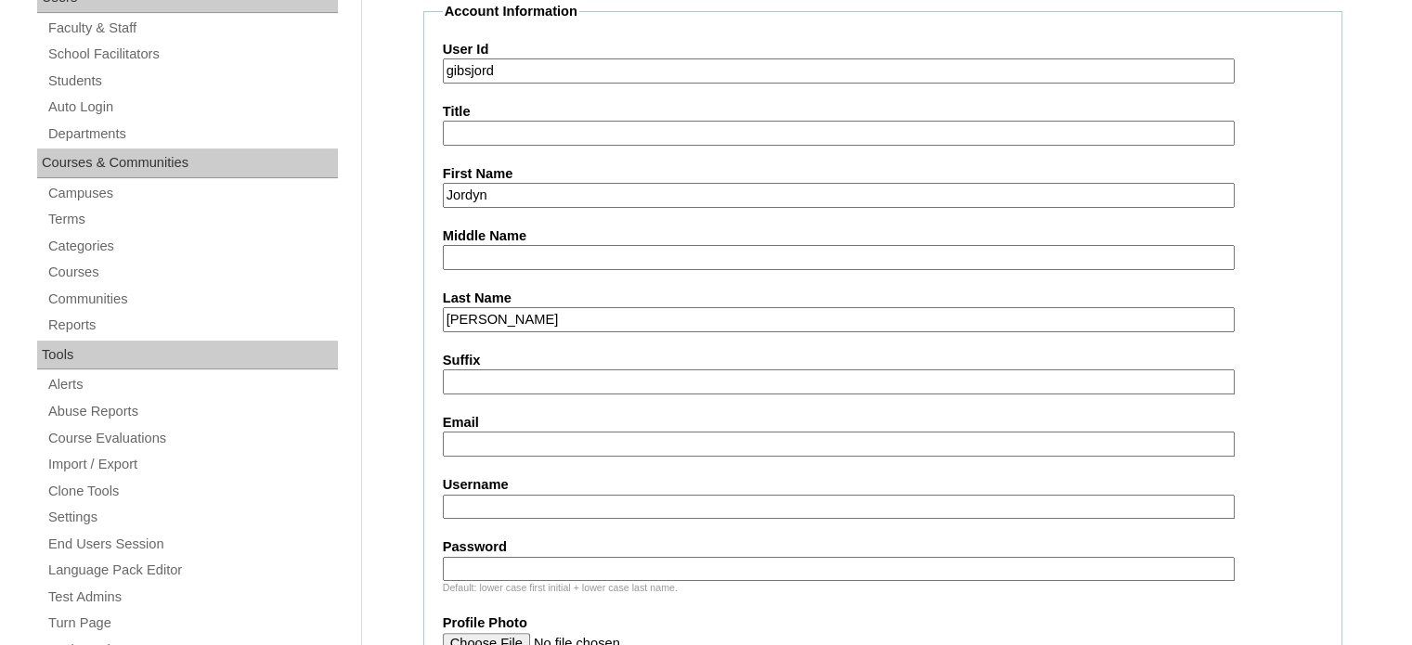
scroll to position [367, 0]
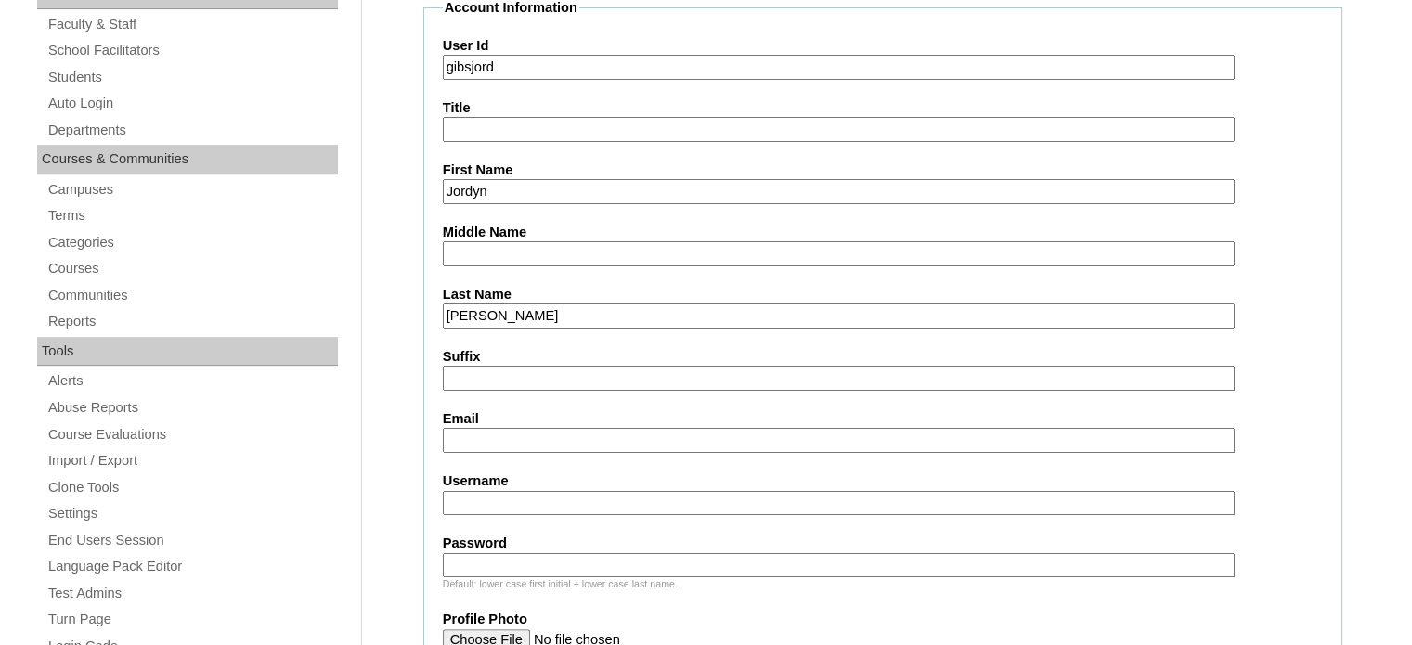
type input "Gibson"
click at [494, 439] on input "Email" at bounding box center [839, 440] width 792 height 25
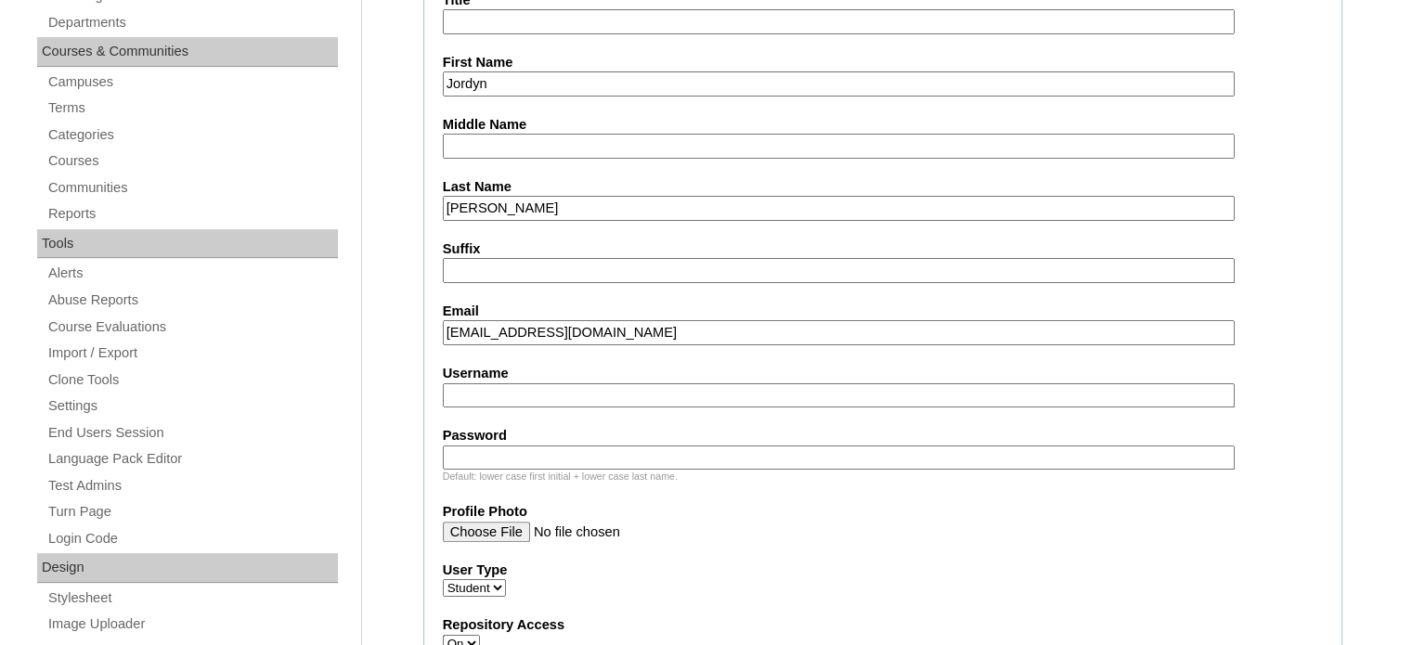
scroll to position [493, 0]
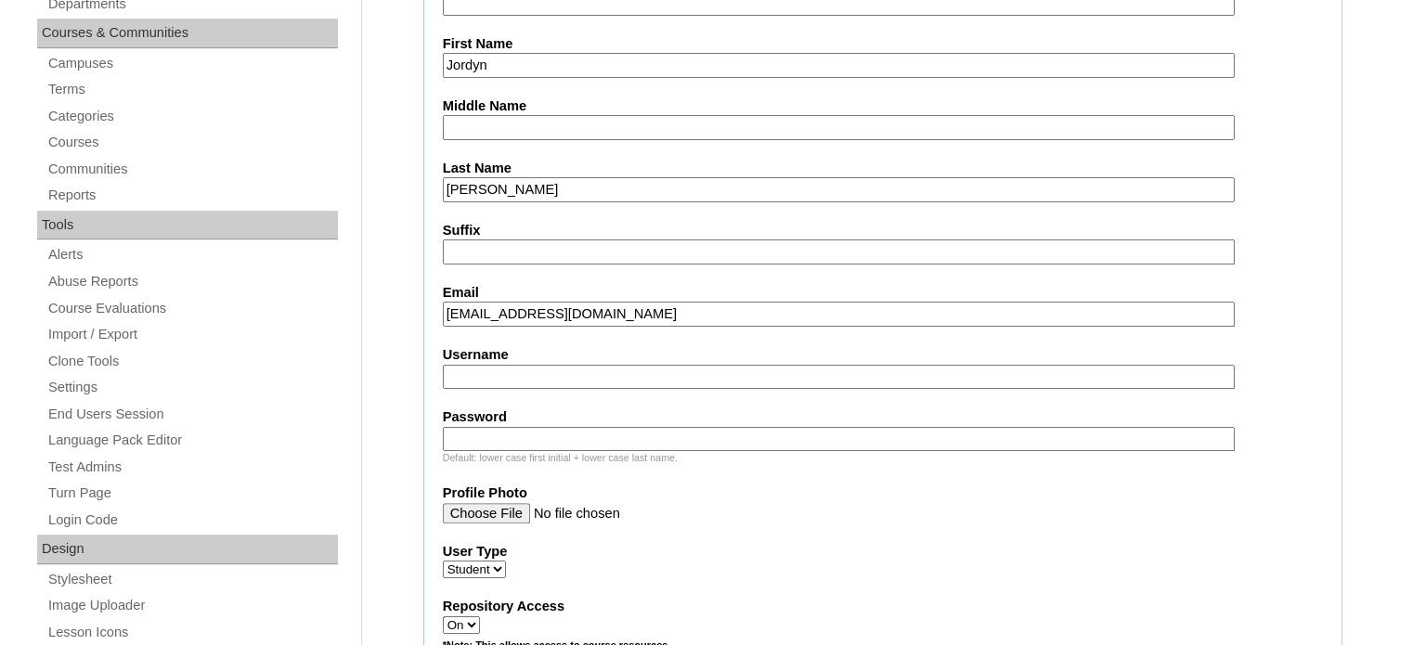
type input "gibsjord@cscslions.org"
click at [498, 370] on input "Username" at bounding box center [839, 377] width 792 height 25
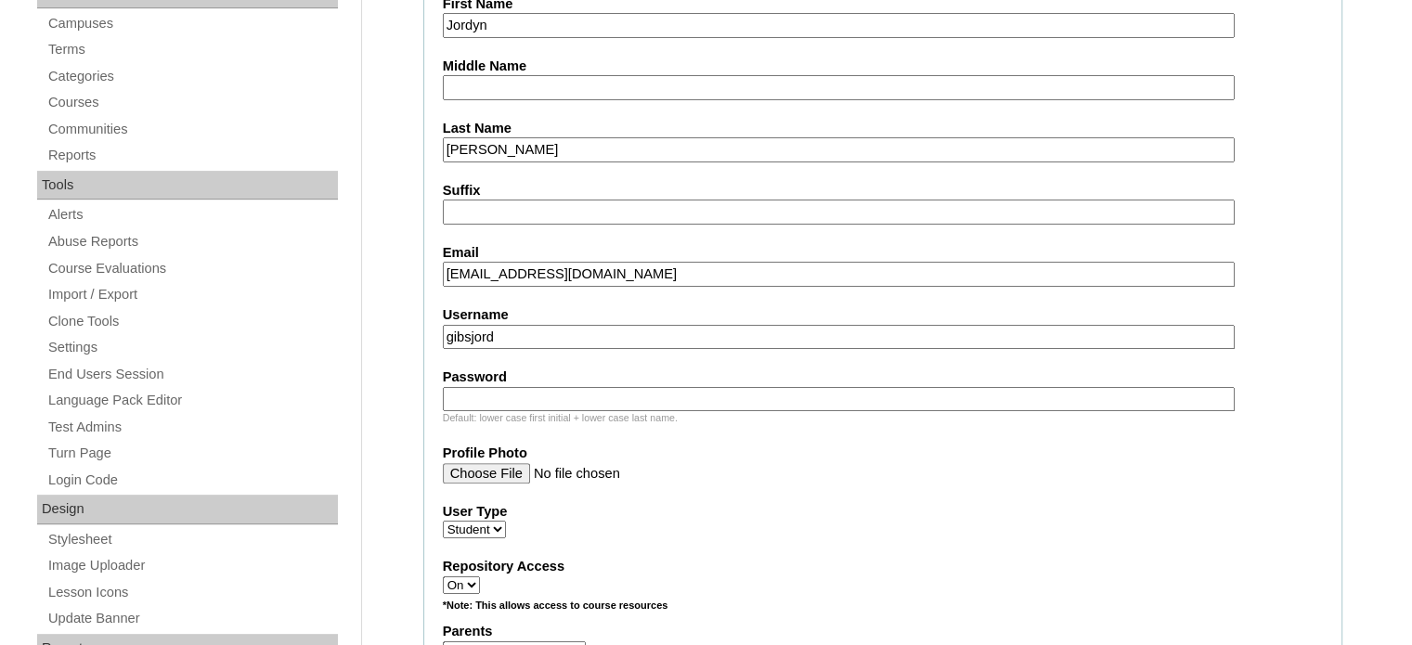
type input "gibsjord"
click at [486, 392] on input "Password" at bounding box center [839, 399] width 792 height 25
drag, startPoint x: 519, startPoint y: 389, endPoint x: 448, endPoint y: 391, distance: 70.6
click at [448, 391] on input "Csjg040316" at bounding box center [839, 399] width 792 height 25
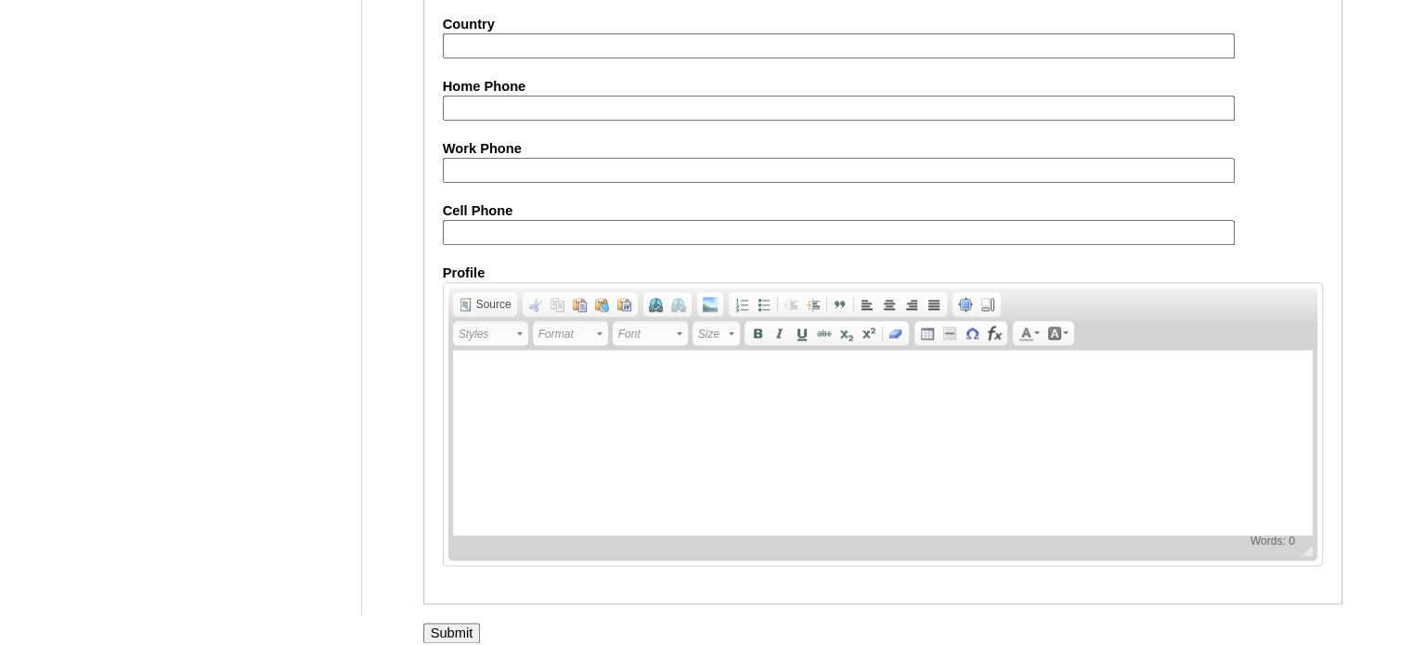
scroll to position [2218, 0]
type input "Csjg040316"
click at [432, 624] on input "Submit" at bounding box center [452, 634] width 58 height 20
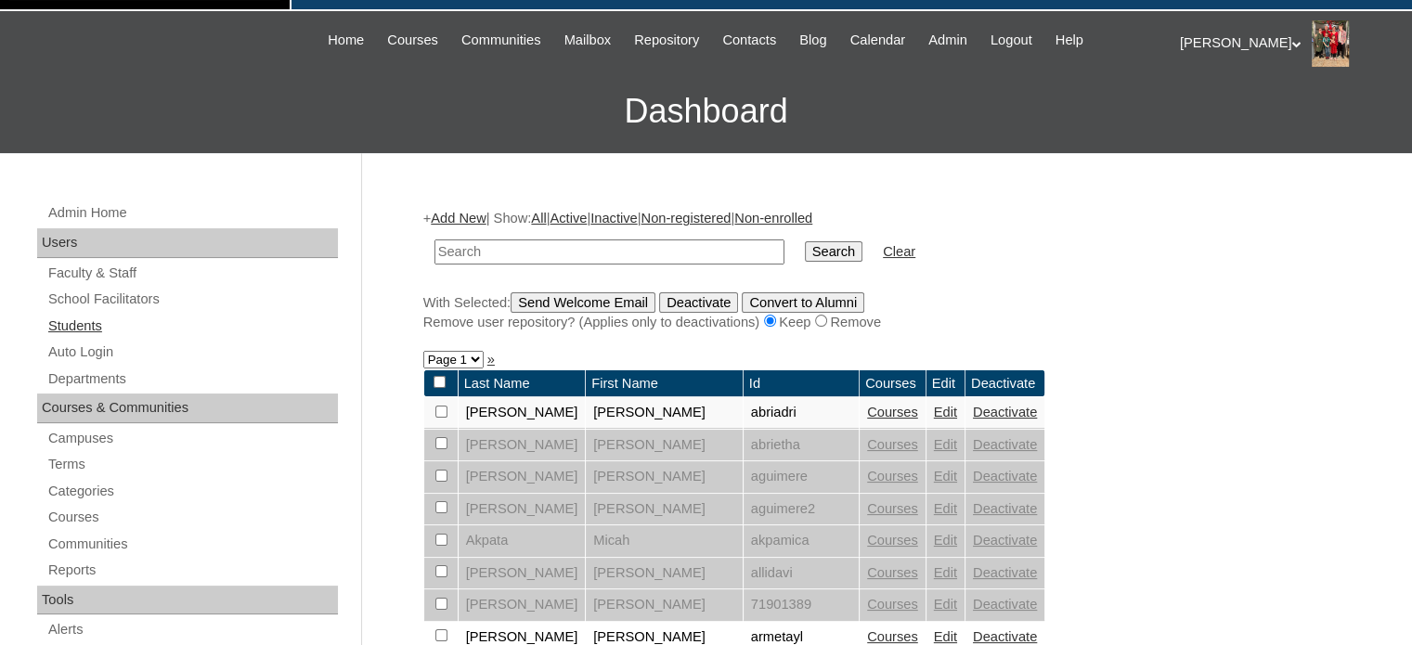
scroll to position [119, 0]
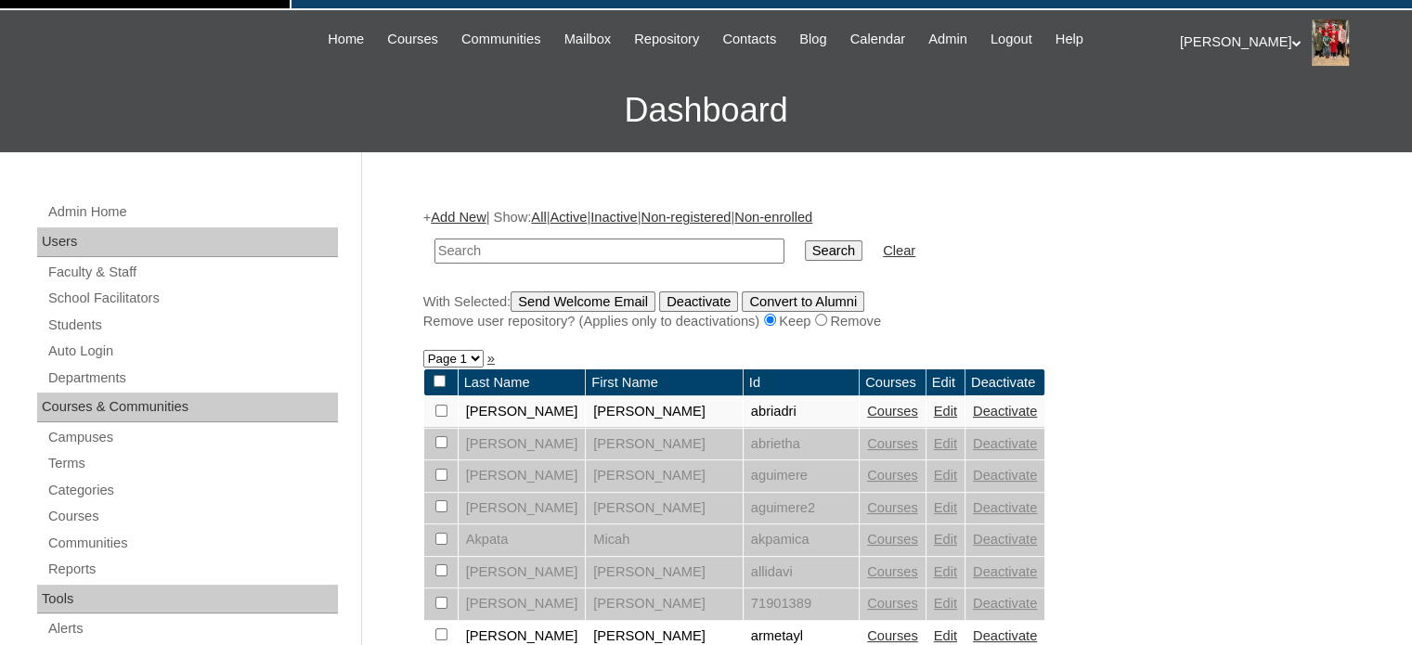
click at [98, 318] on link "Students" at bounding box center [191, 325] width 291 height 23
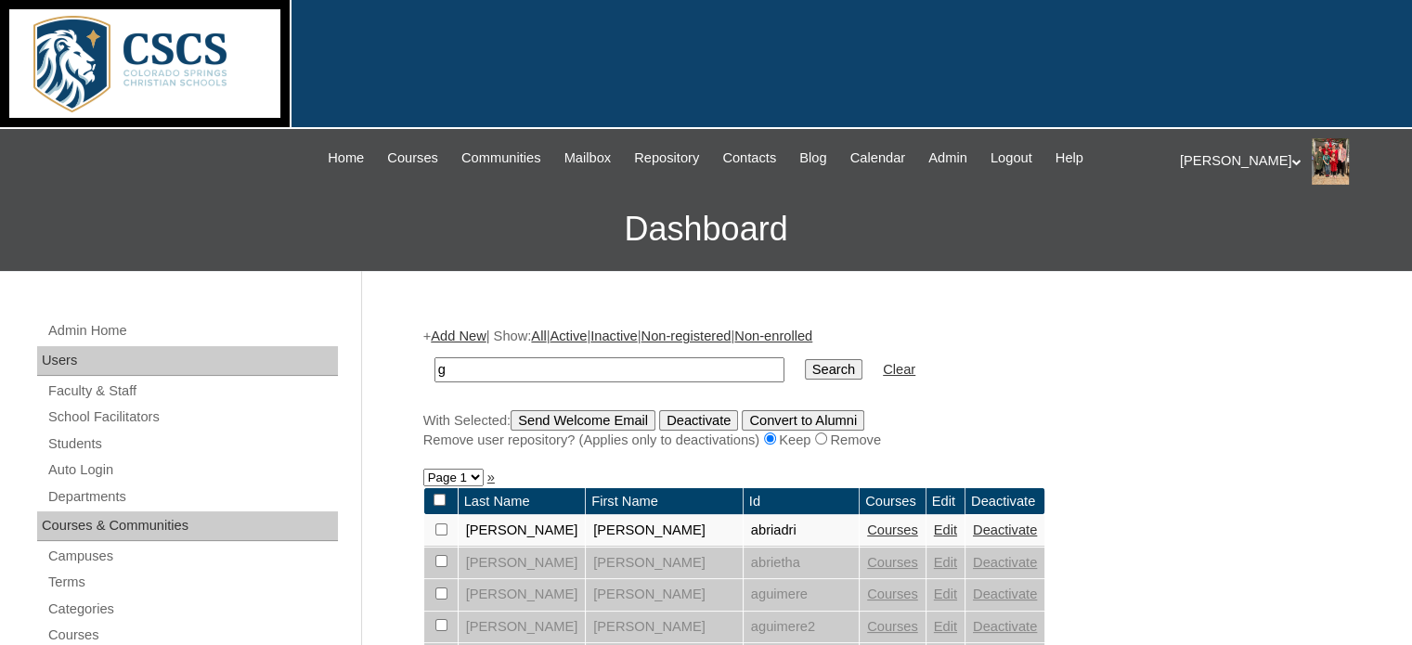
click at [477, 359] on input "g" at bounding box center [609, 369] width 350 height 25
type input "[PERSON_NAME]"
click at [805, 359] on input "Search" at bounding box center [834, 369] width 58 height 20
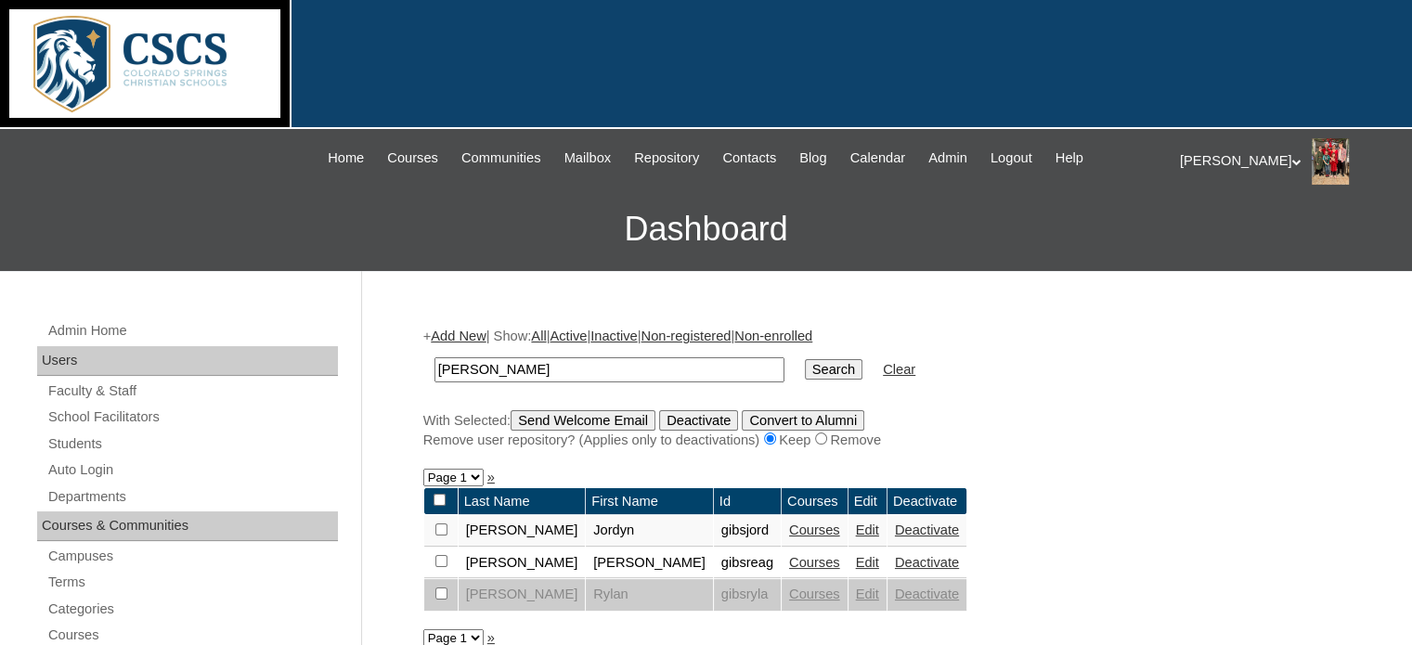
click at [789, 524] on link "Courses" at bounding box center [814, 530] width 51 height 15
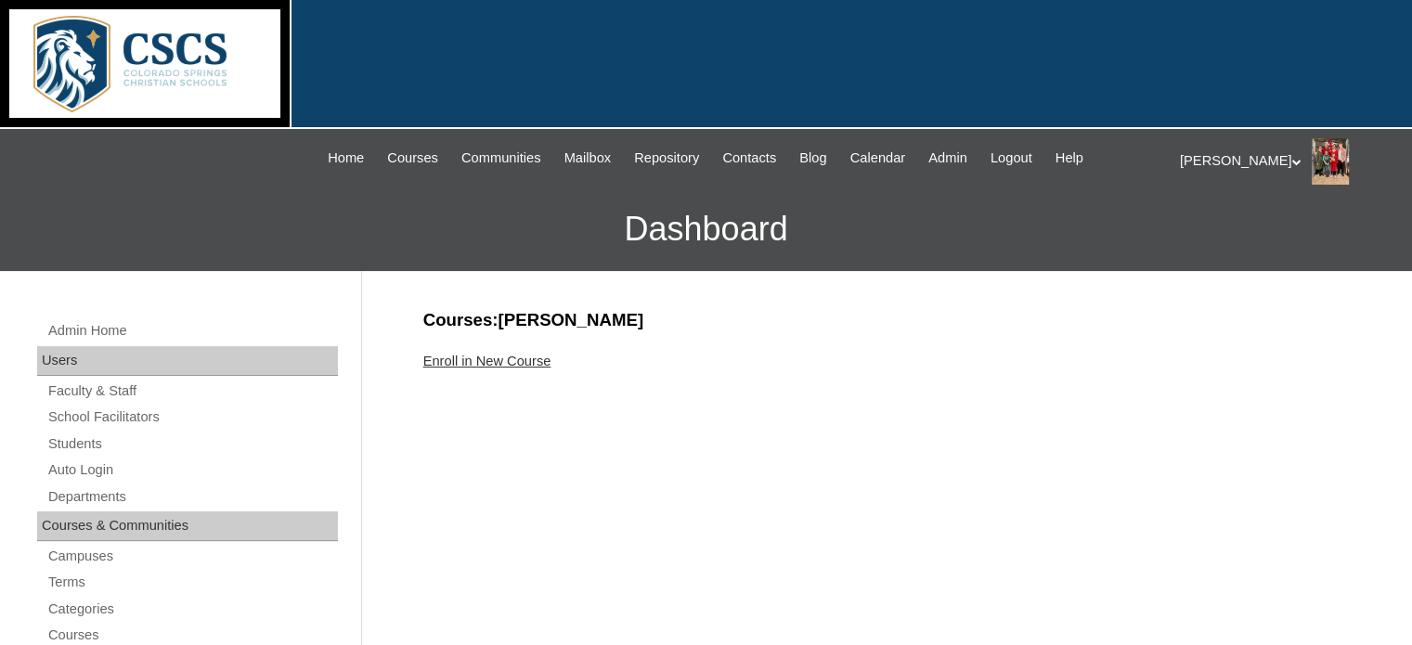
click at [485, 359] on link "Enroll in New Course" at bounding box center [487, 361] width 128 height 15
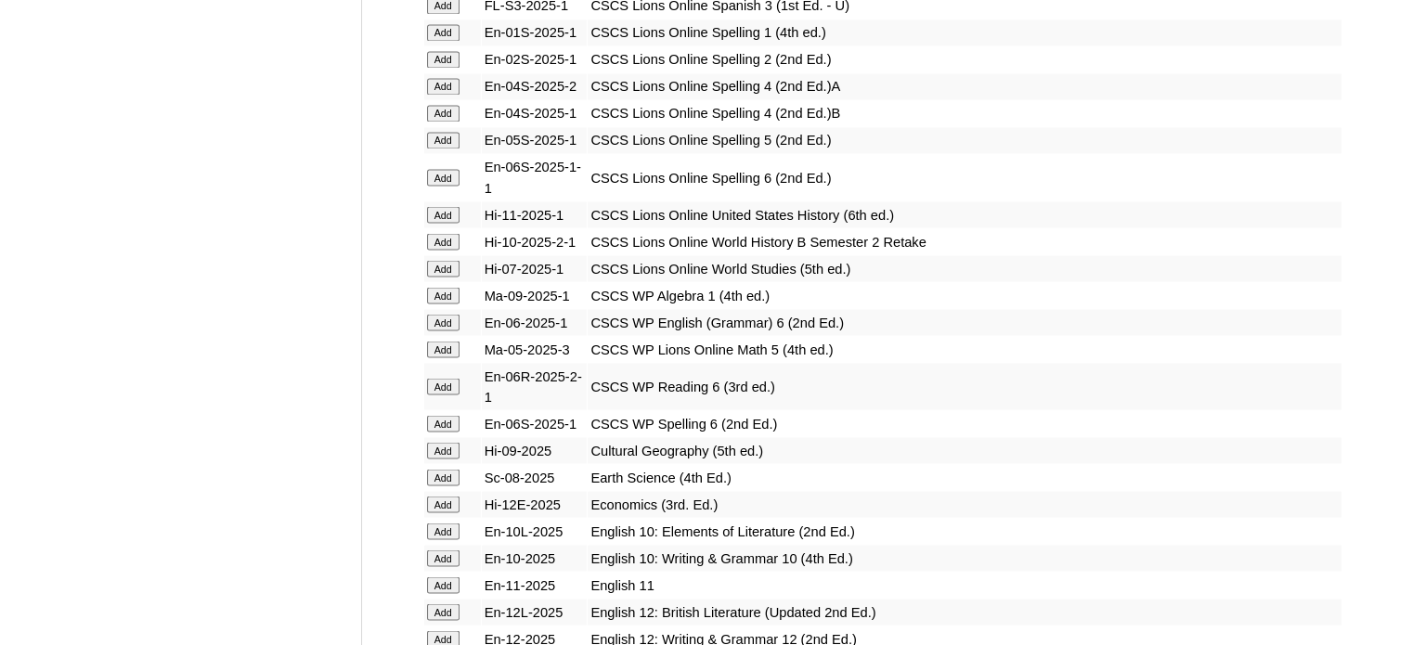
scroll to position [3356, 0]
click at [457, 341] on input "Add" at bounding box center [443, 349] width 32 height 17
